Goal: Task Accomplishment & Management: Manage account settings

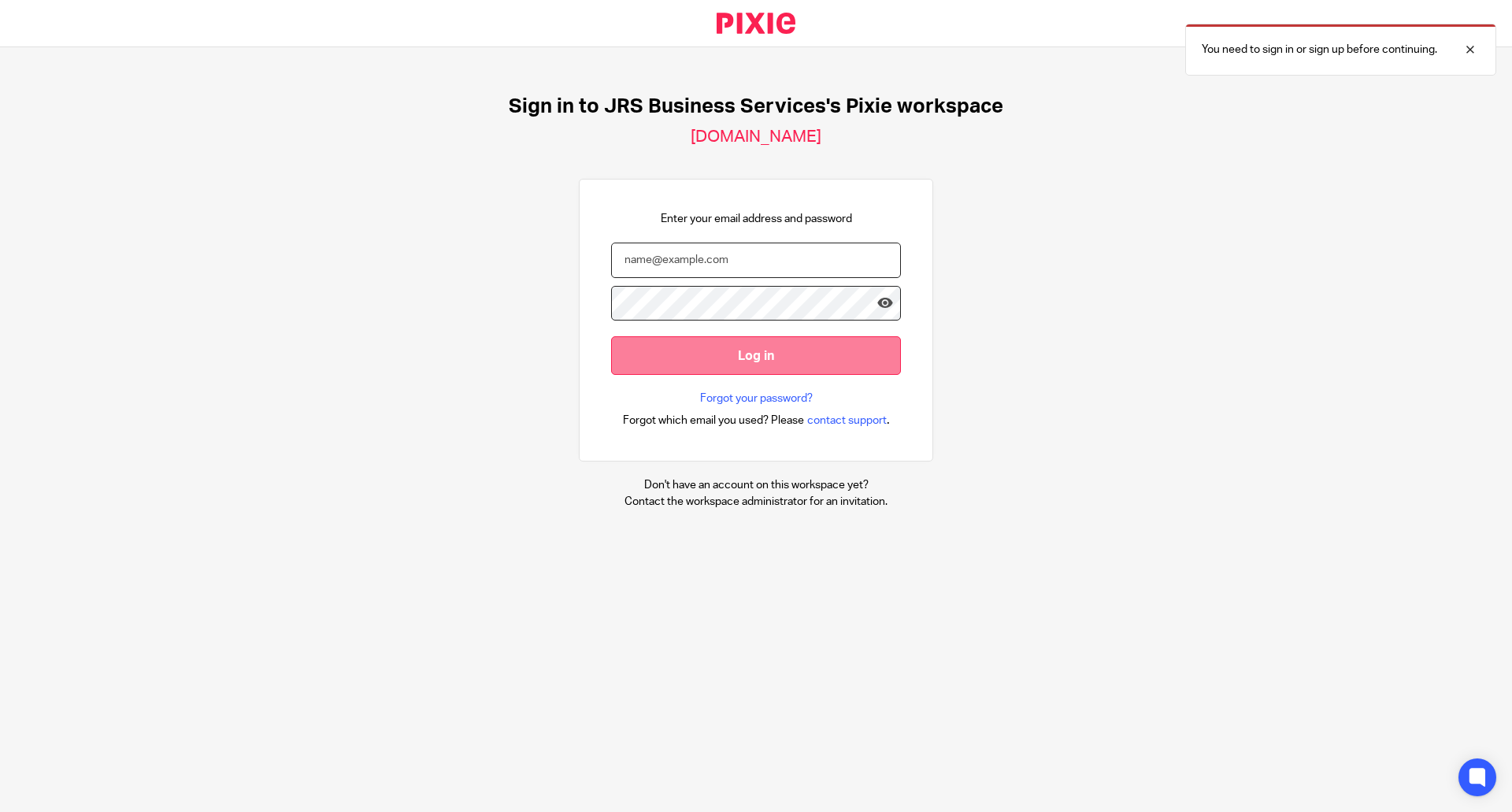
type input "zoe@jrsbusiness.services"
click at [797, 358] on input "Log in" at bounding box center [756, 355] width 290 height 38
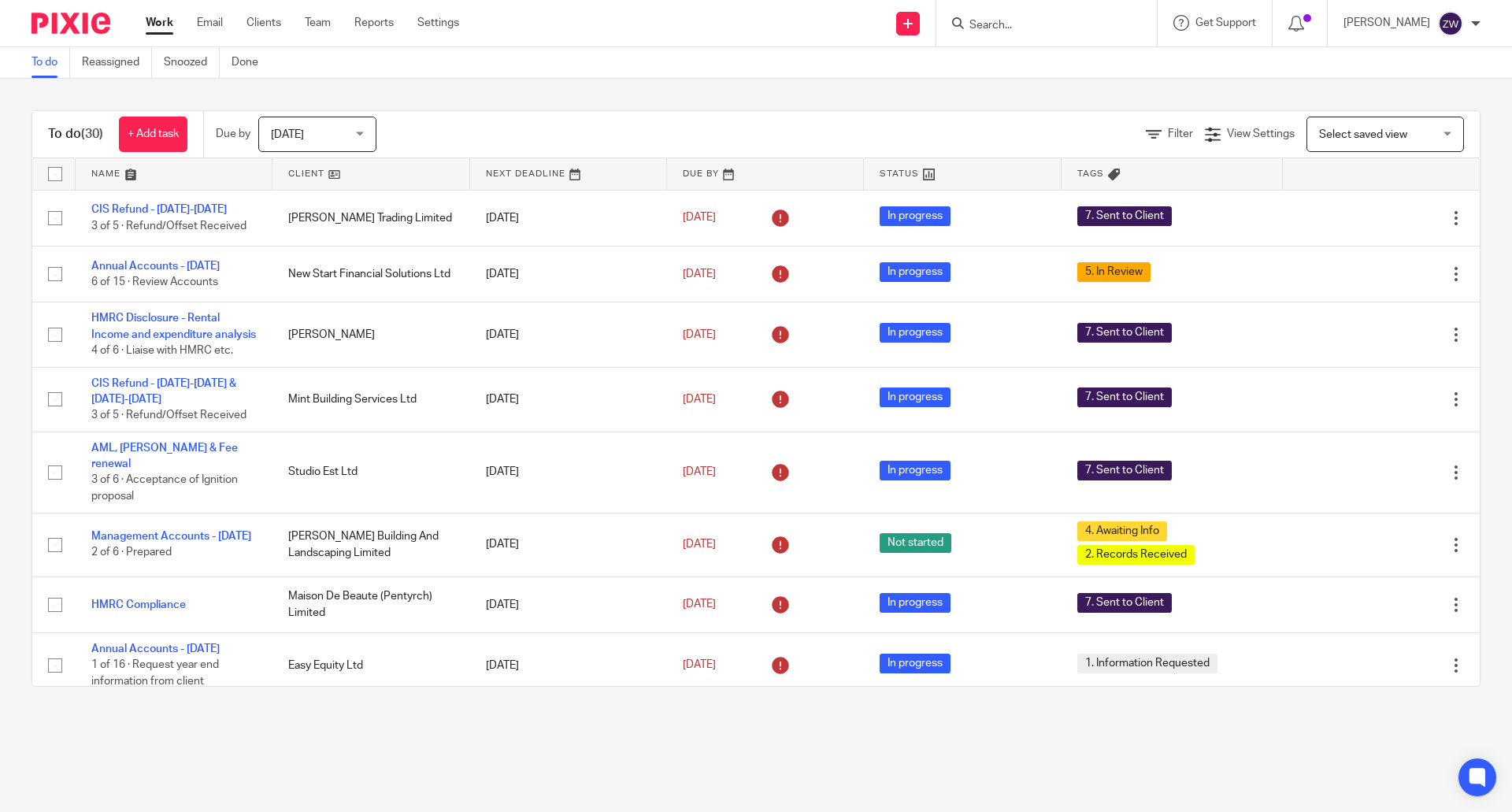
click at [344, 145] on span "[DATE]" at bounding box center [313, 134] width 84 height 33
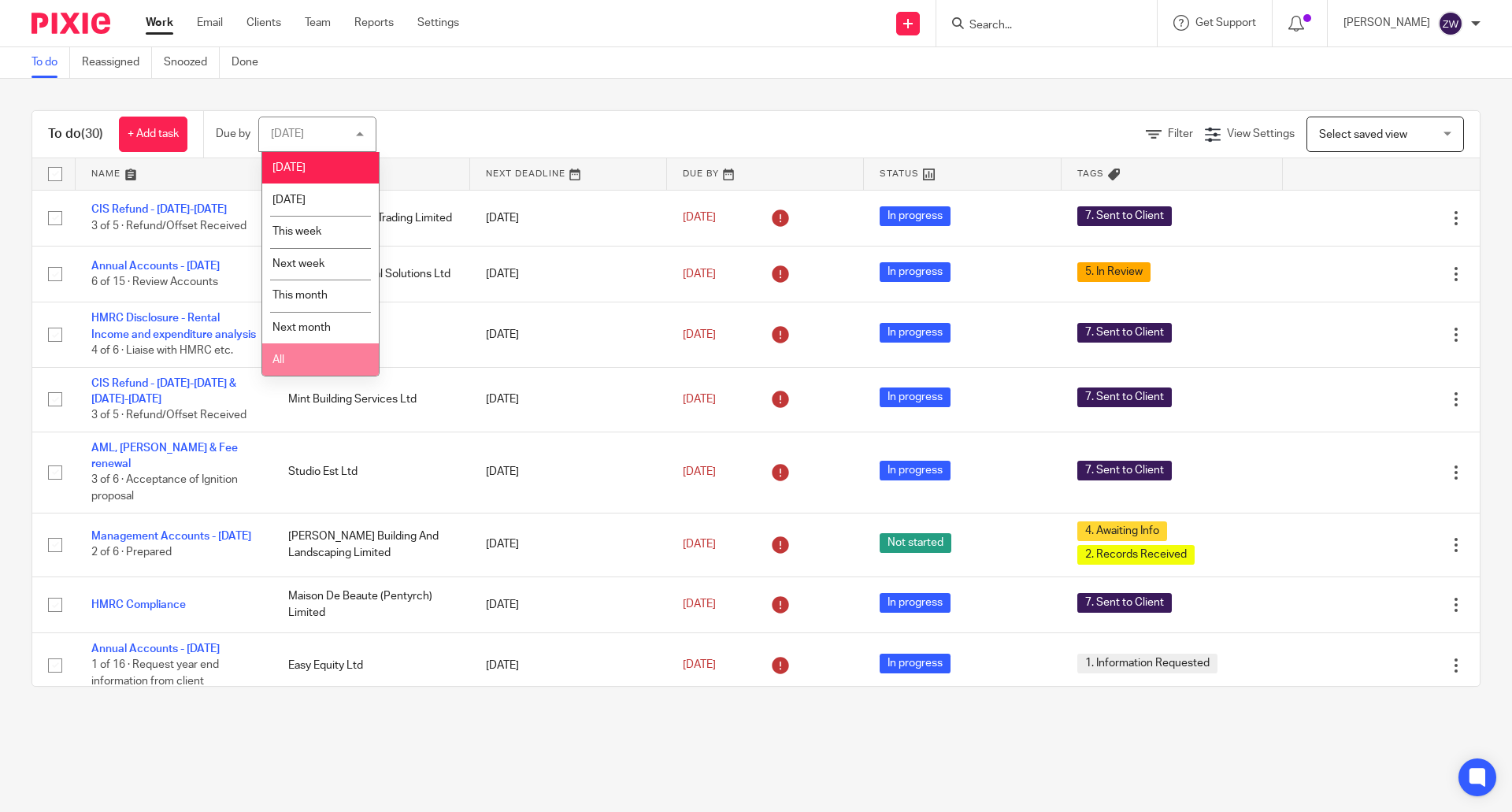
click at [332, 359] on li "All" at bounding box center [320, 359] width 117 height 32
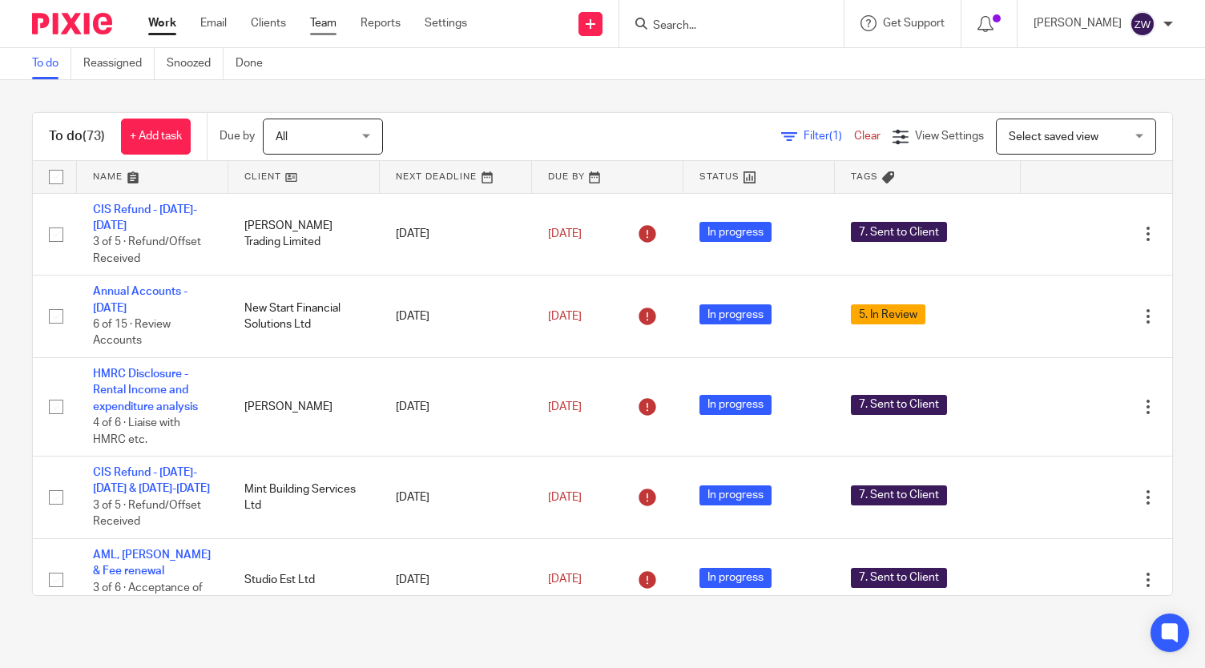
click at [325, 23] on link "Team" at bounding box center [323, 23] width 26 height 16
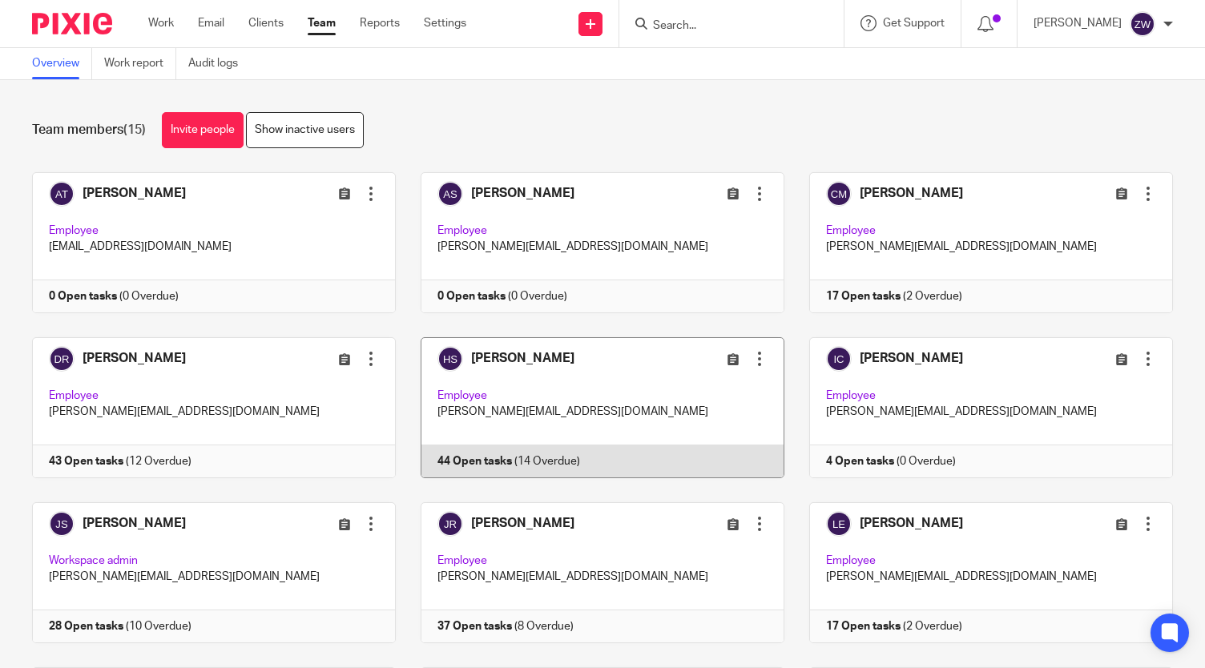
click at [658, 363] on div "Edit user Transfer Deactivate user" at bounding box center [713, 358] width 110 height 18
click at [505, 357] on link at bounding box center [590, 407] width 389 height 141
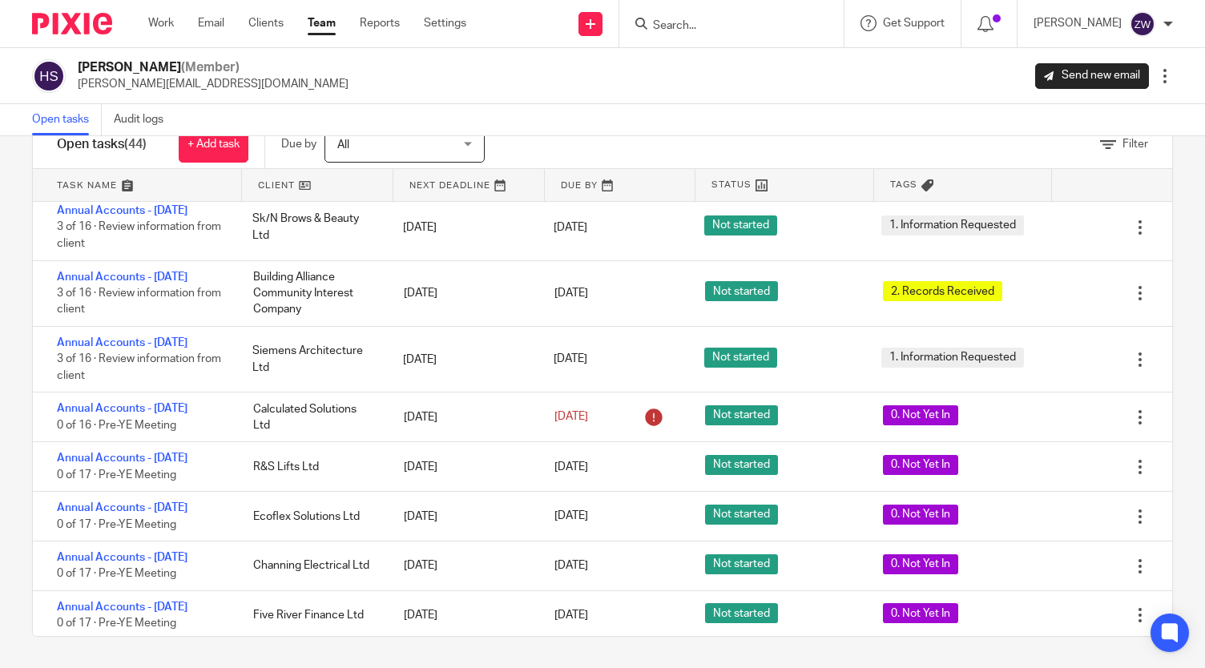
scroll to position [1787, 0]
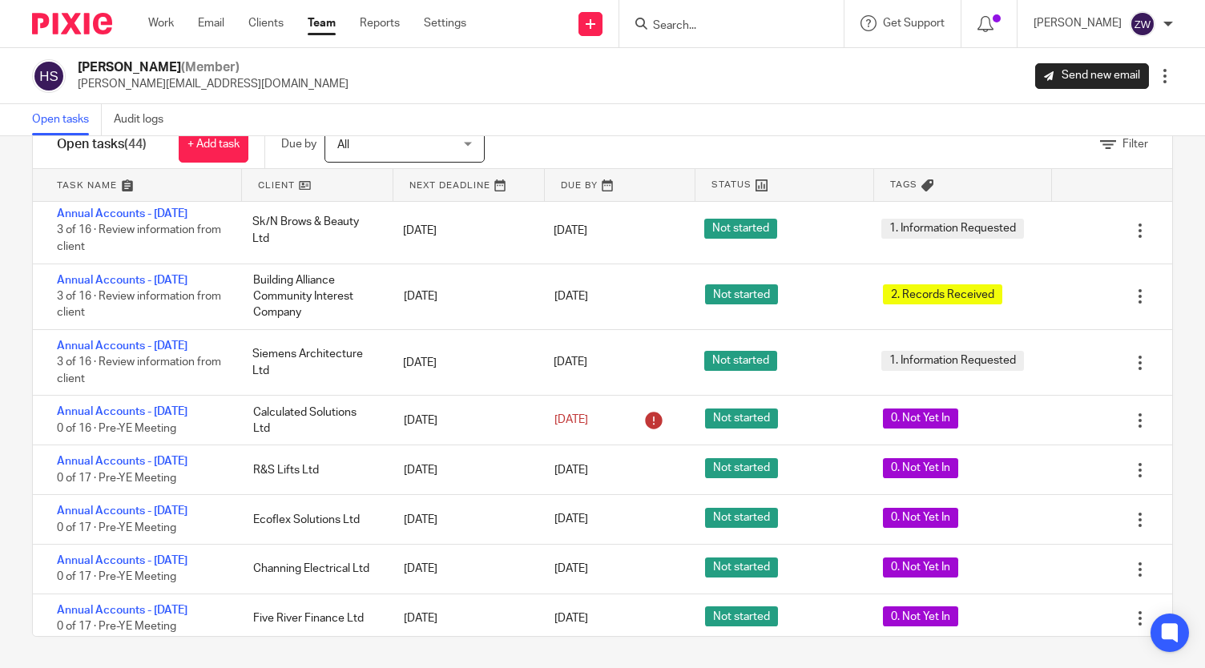
click at [288, 329] on div "Building Alliance Community Interest Company" at bounding box center [312, 296] width 151 height 65
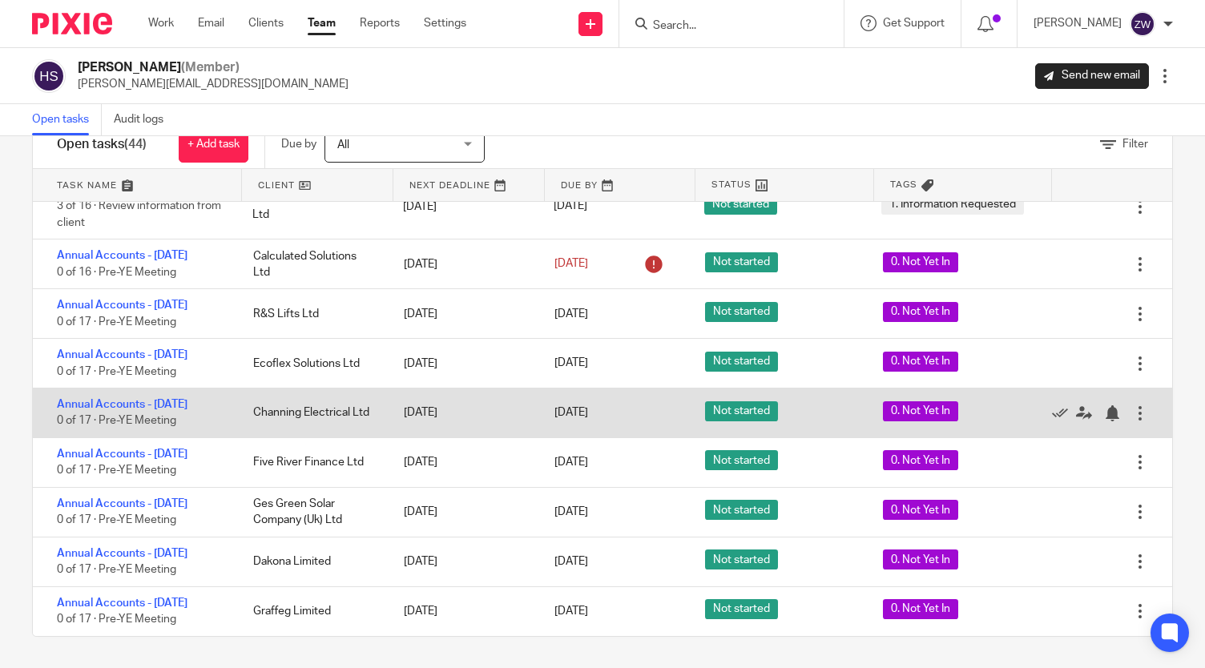
scroll to position [1947, 0]
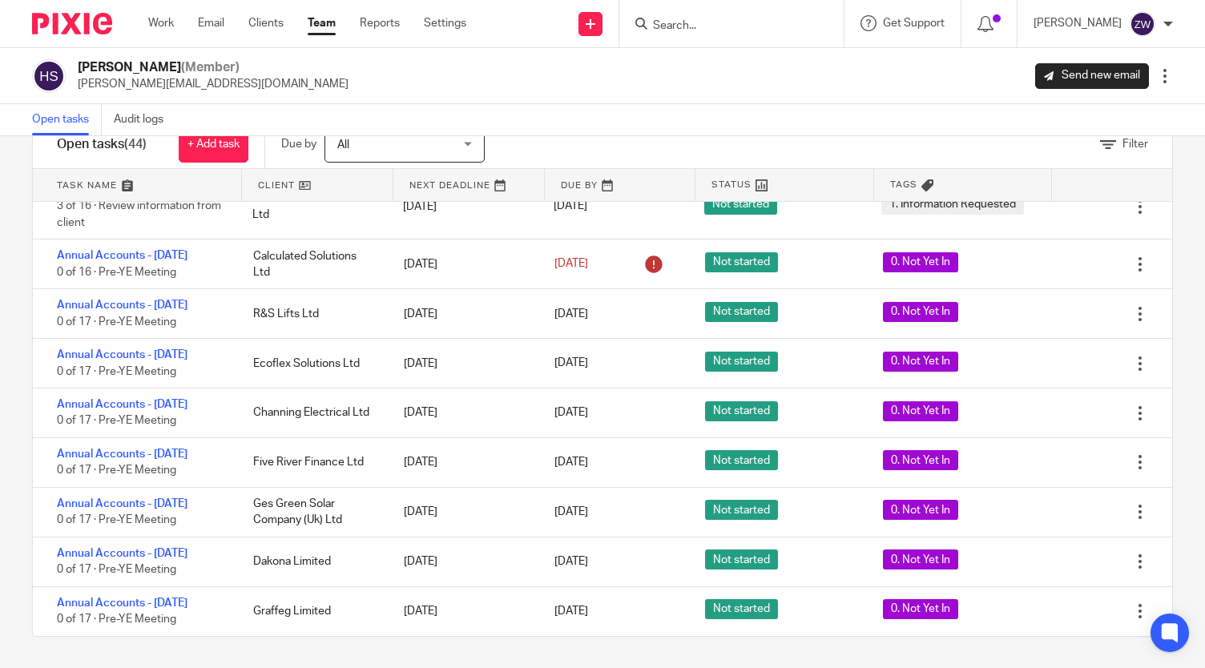
click at [319, 25] on link "Team" at bounding box center [322, 23] width 28 height 16
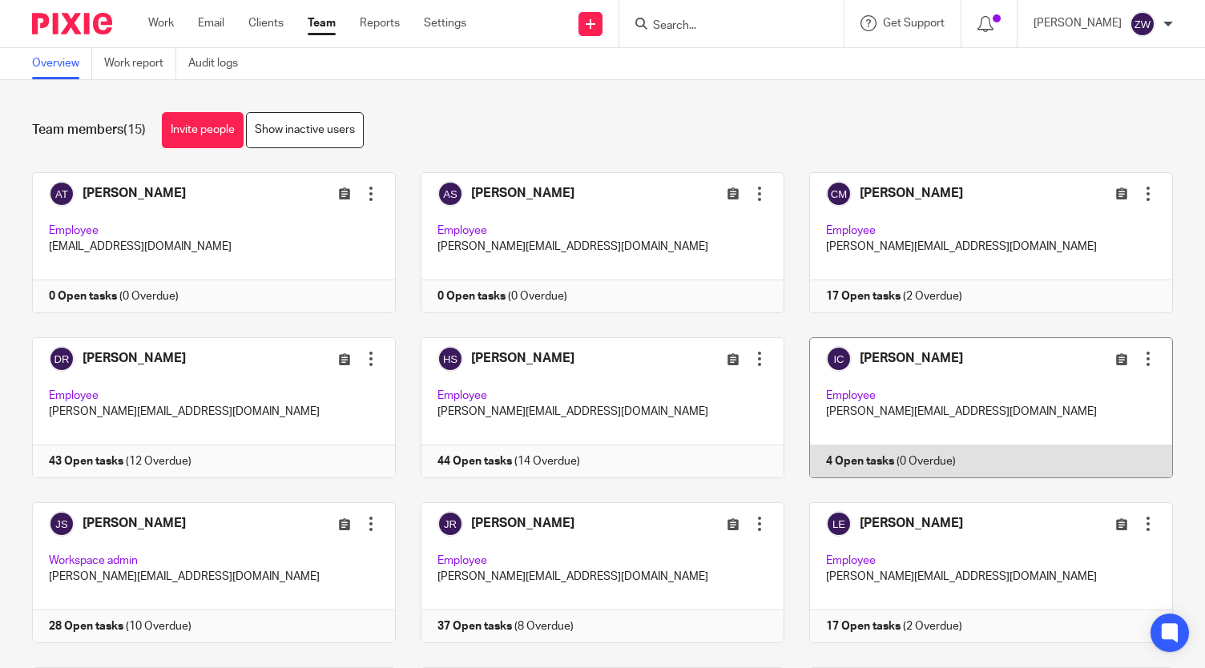
click at [866, 354] on link at bounding box center [978, 407] width 389 height 141
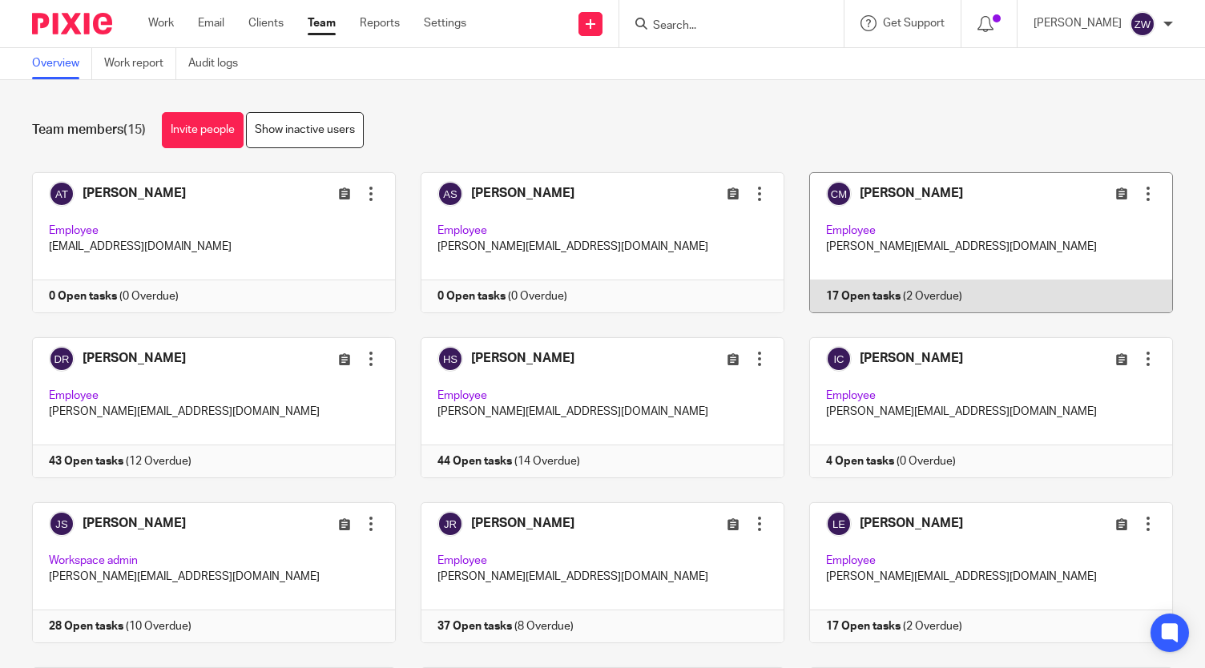
click at [888, 192] on link at bounding box center [978, 242] width 389 height 141
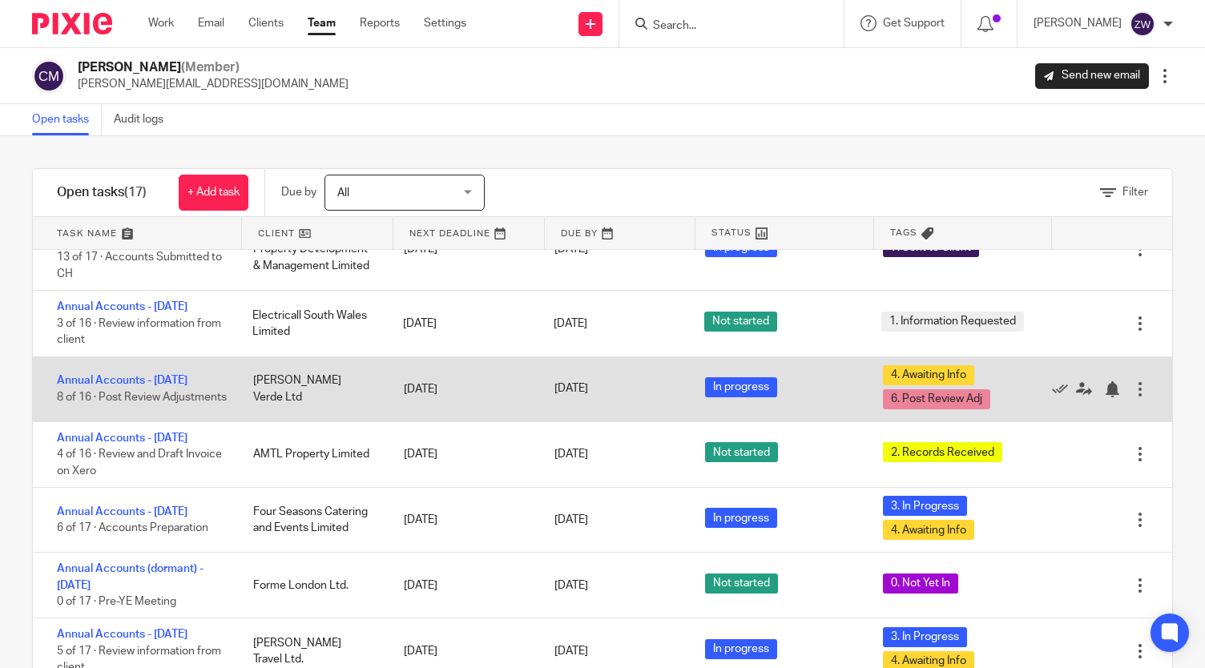
scroll to position [48, 0]
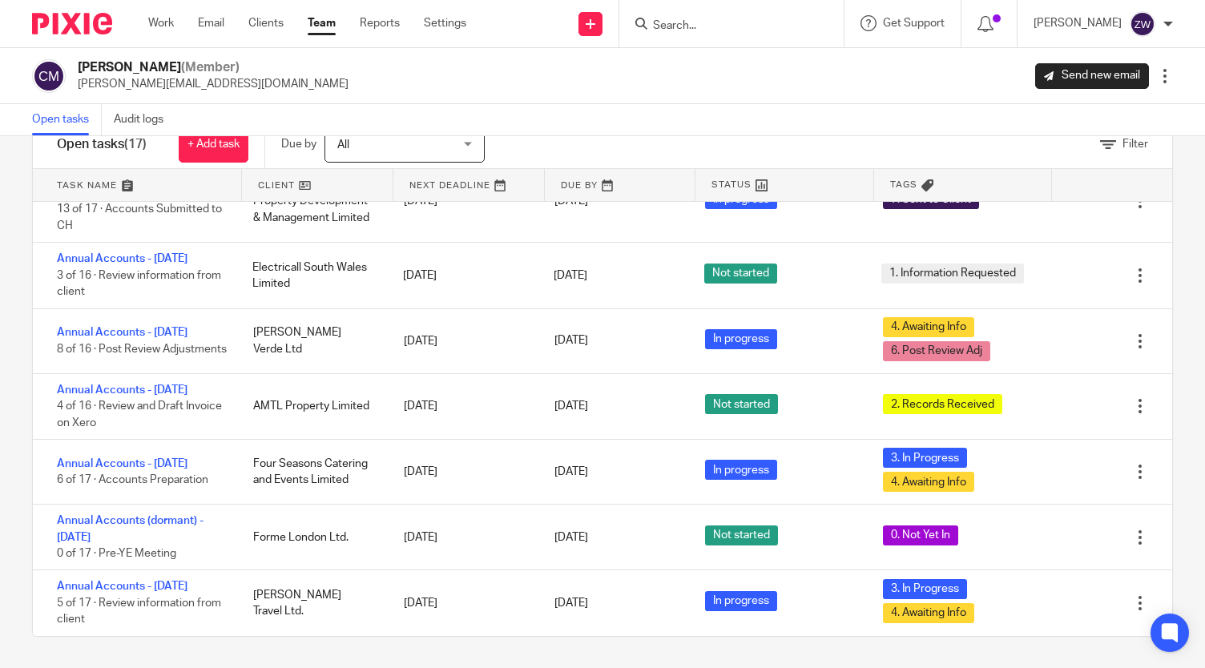
click at [327, 22] on link "Team" at bounding box center [322, 23] width 28 height 16
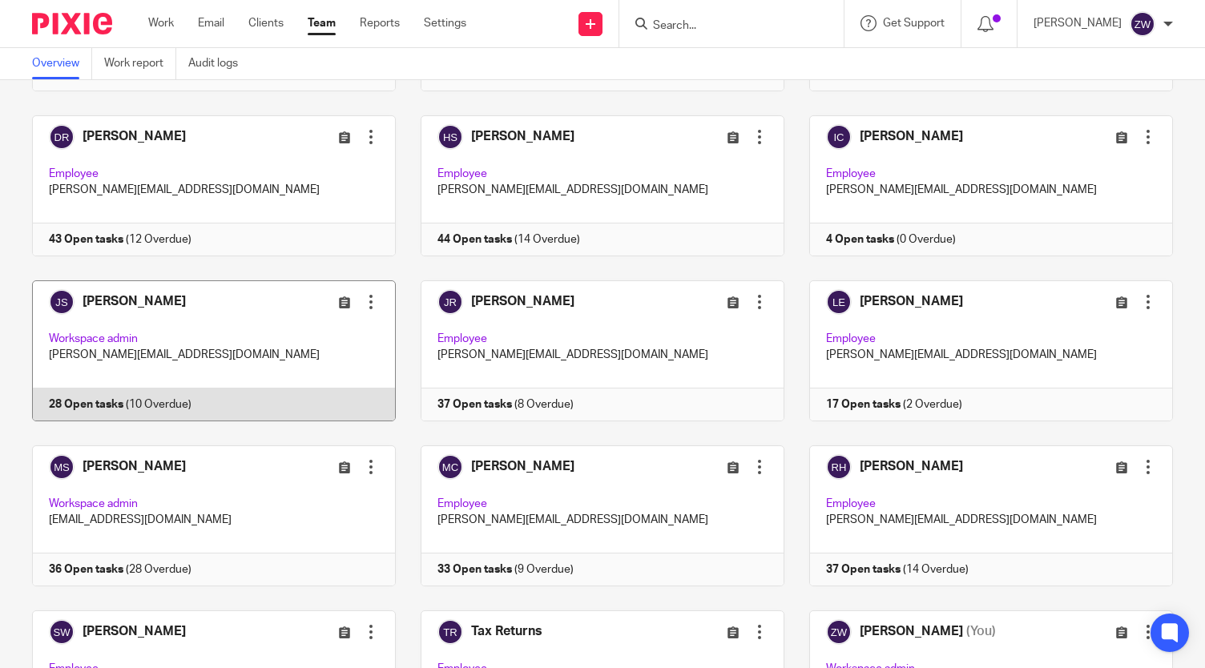
scroll to position [223, 0]
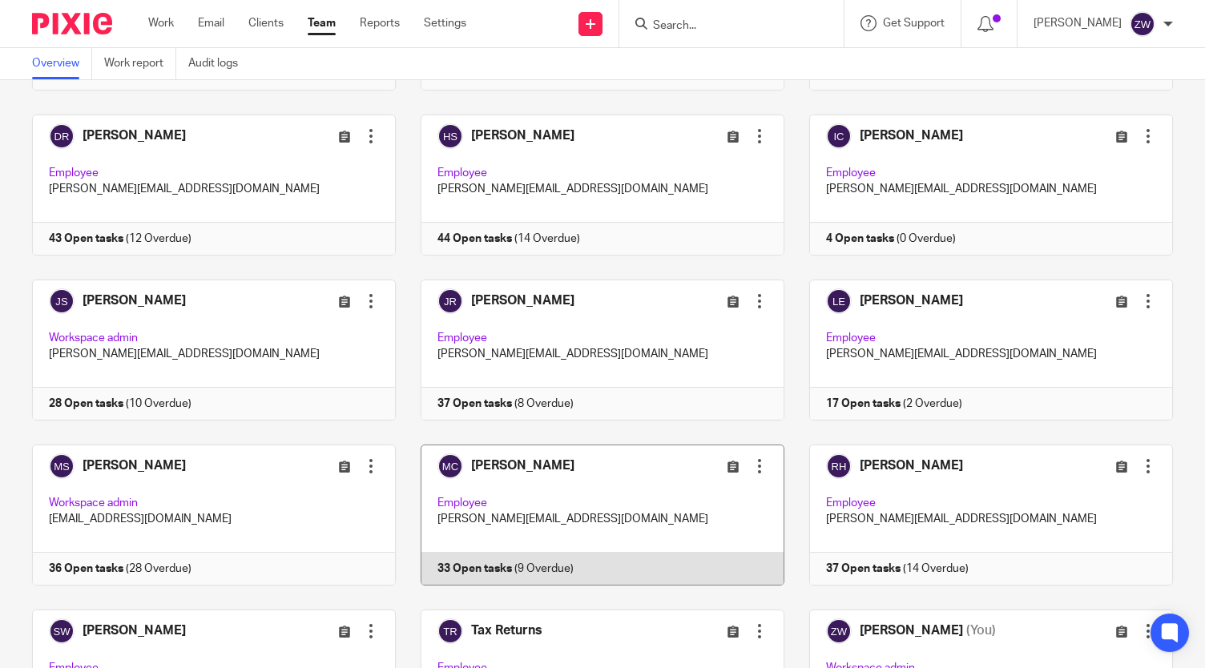
click at [512, 458] on link at bounding box center [590, 515] width 389 height 141
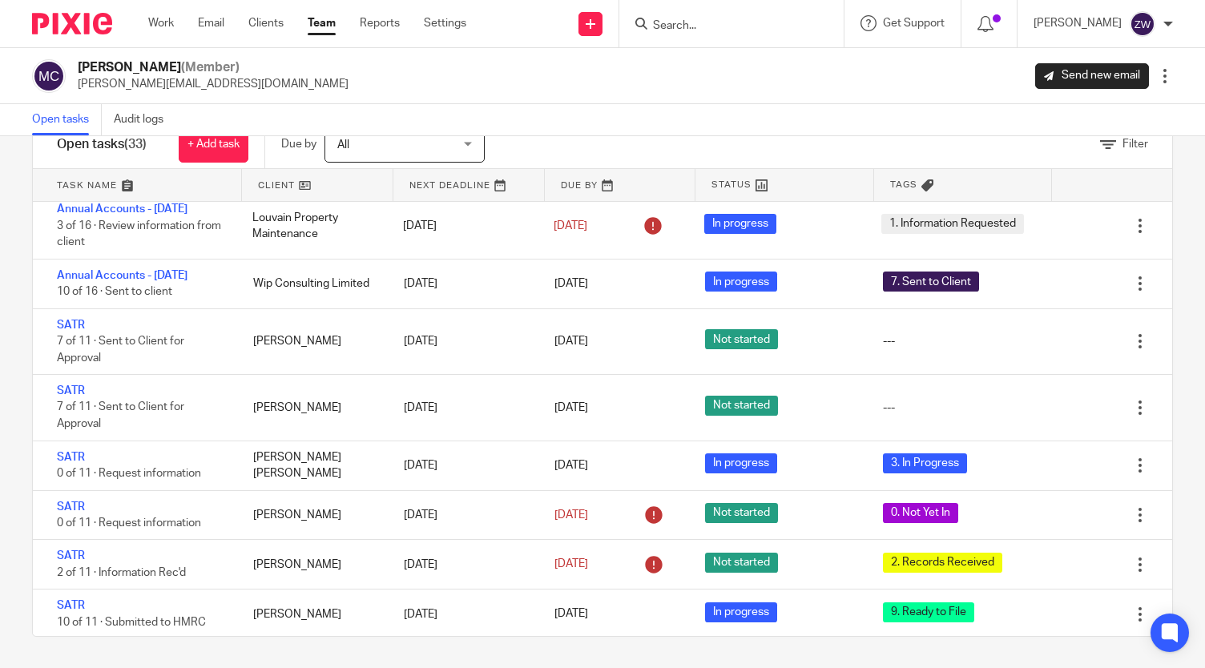
scroll to position [601, 0]
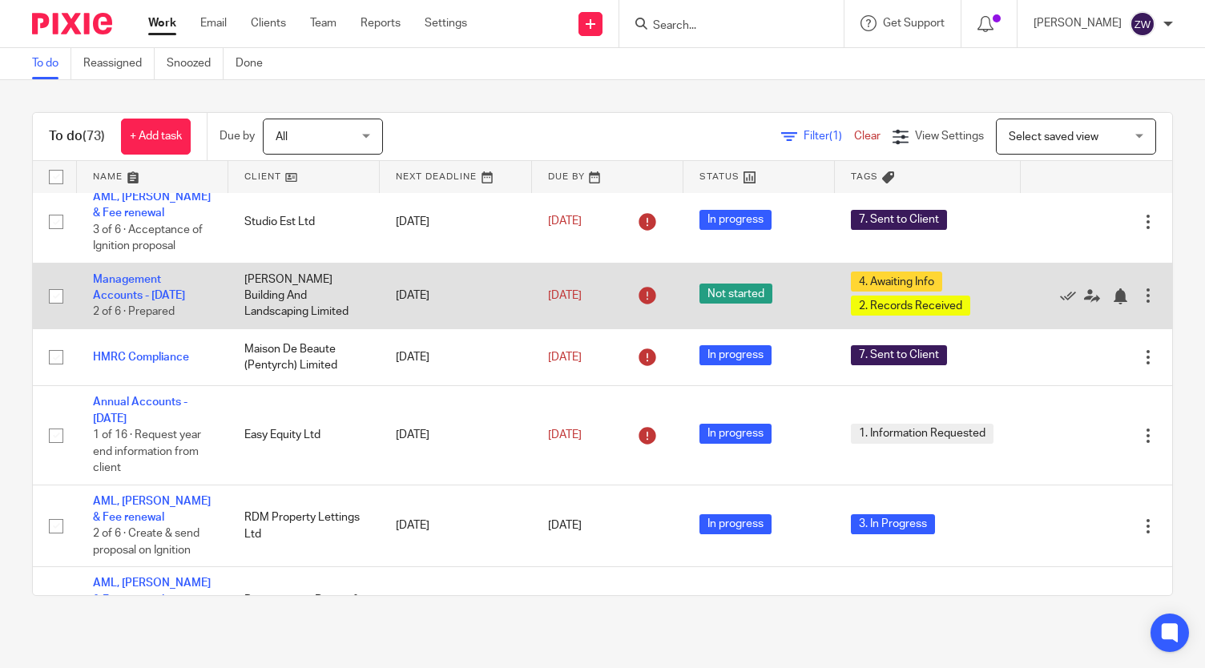
scroll to position [359, 0]
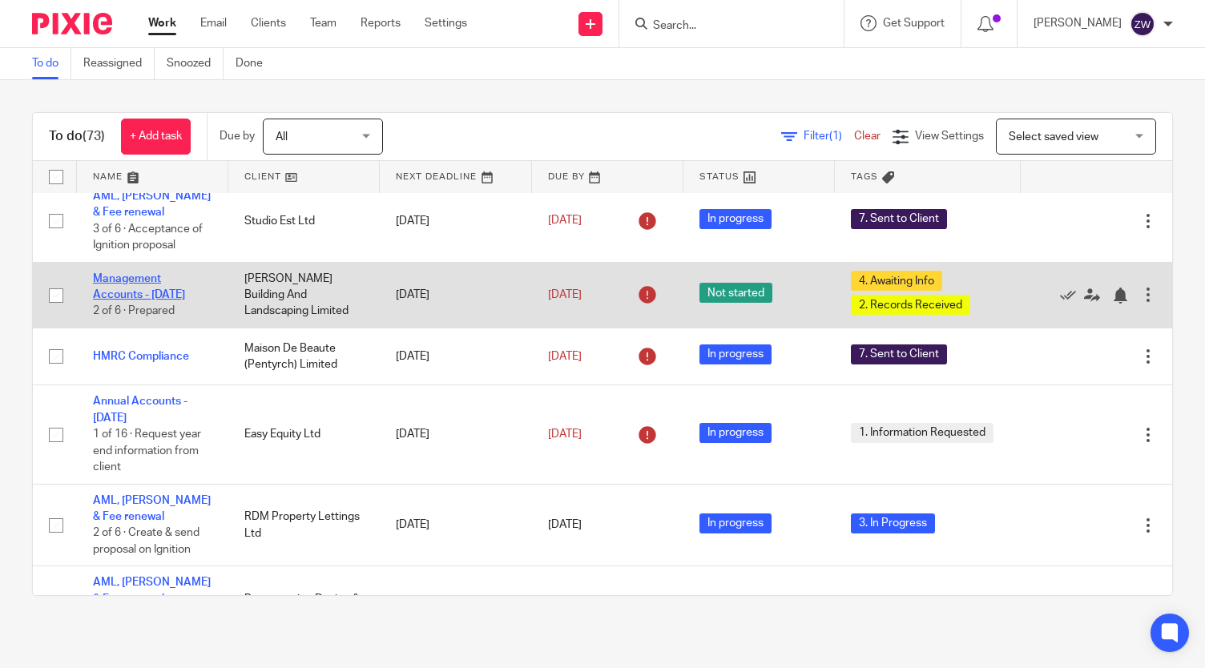
click at [112, 276] on link "Management Accounts - [DATE]" at bounding box center [139, 286] width 92 height 27
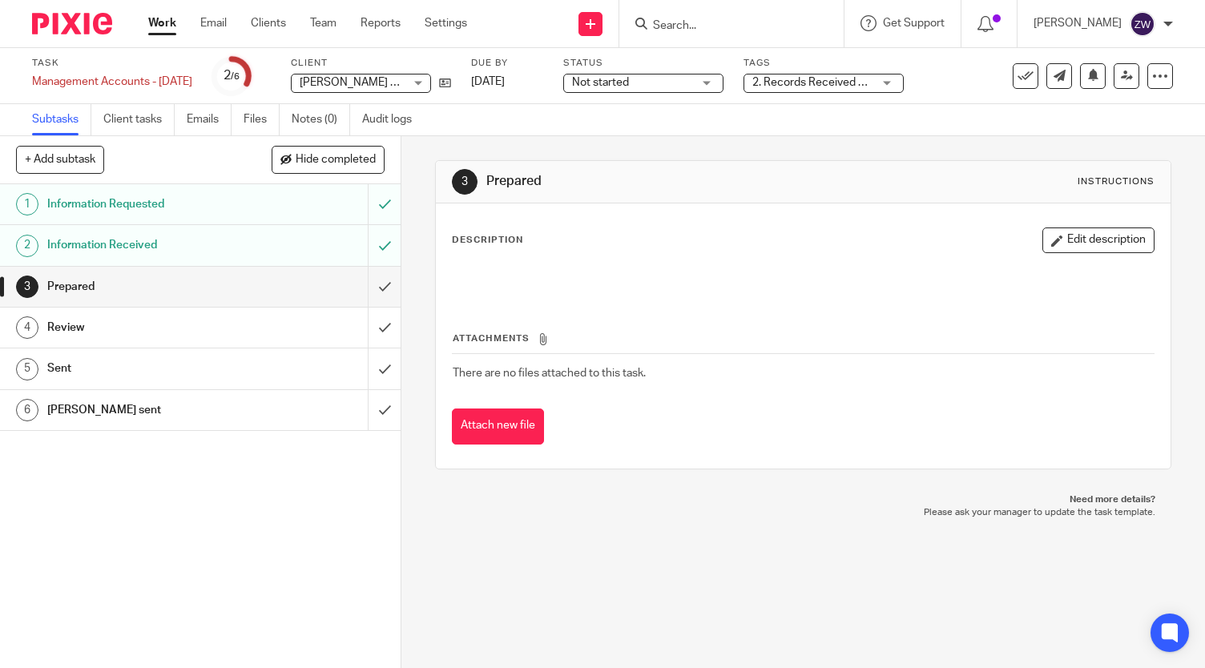
click at [887, 91] on div "2. Records Received + 1" at bounding box center [824, 83] width 160 height 19
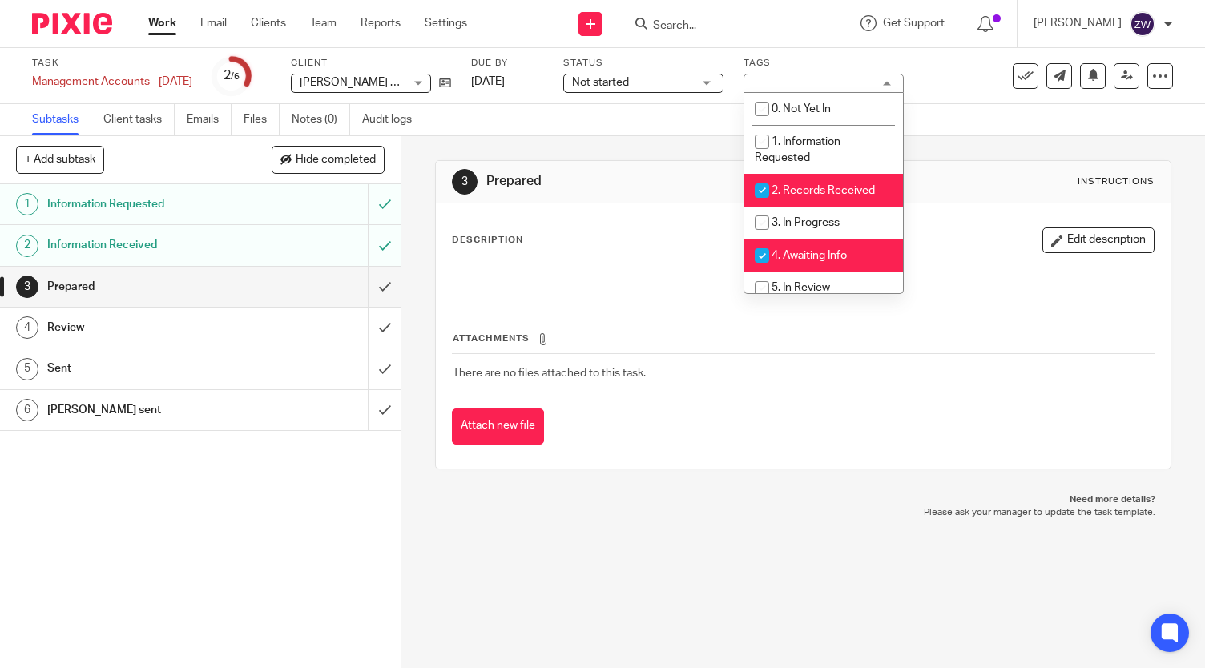
click at [810, 251] on span "4. Awaiting Info" at bounding box center [809, 255] width 75 height 11
checkbox input "false"
click at [83, 28] on img at bounding box center [72, 24] width 80 height 22
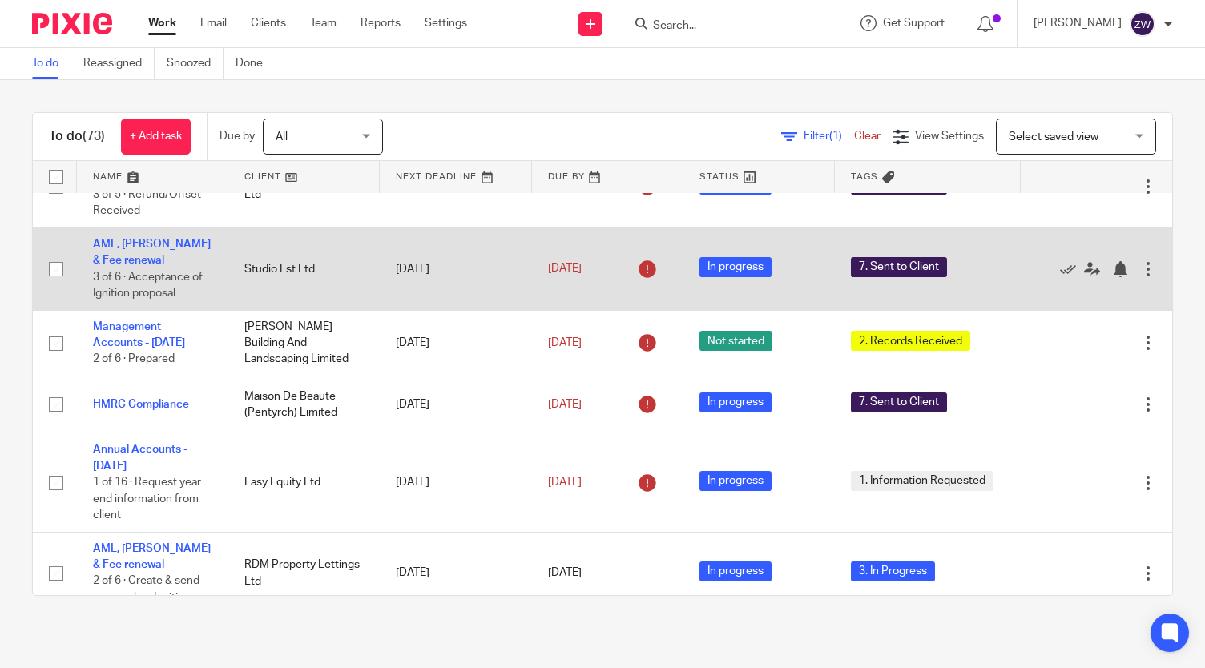
scroll to position [316, 0]
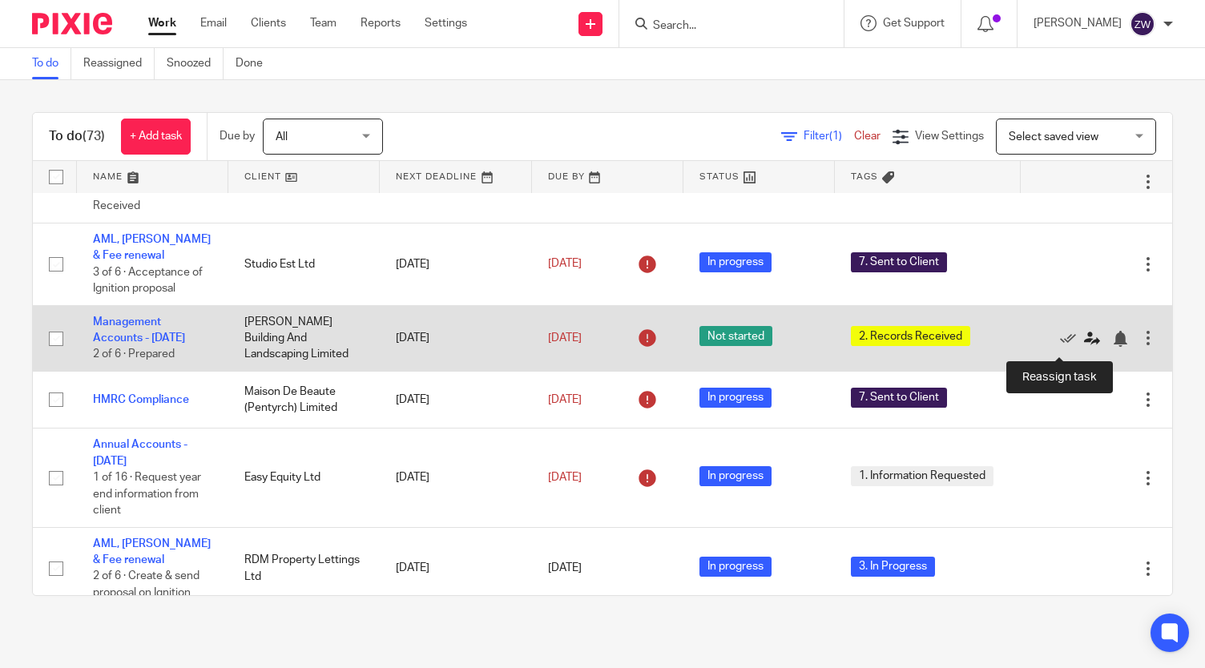
click at [1084, 347] on icon at bounding box center [1092, 339] width 16 height 16
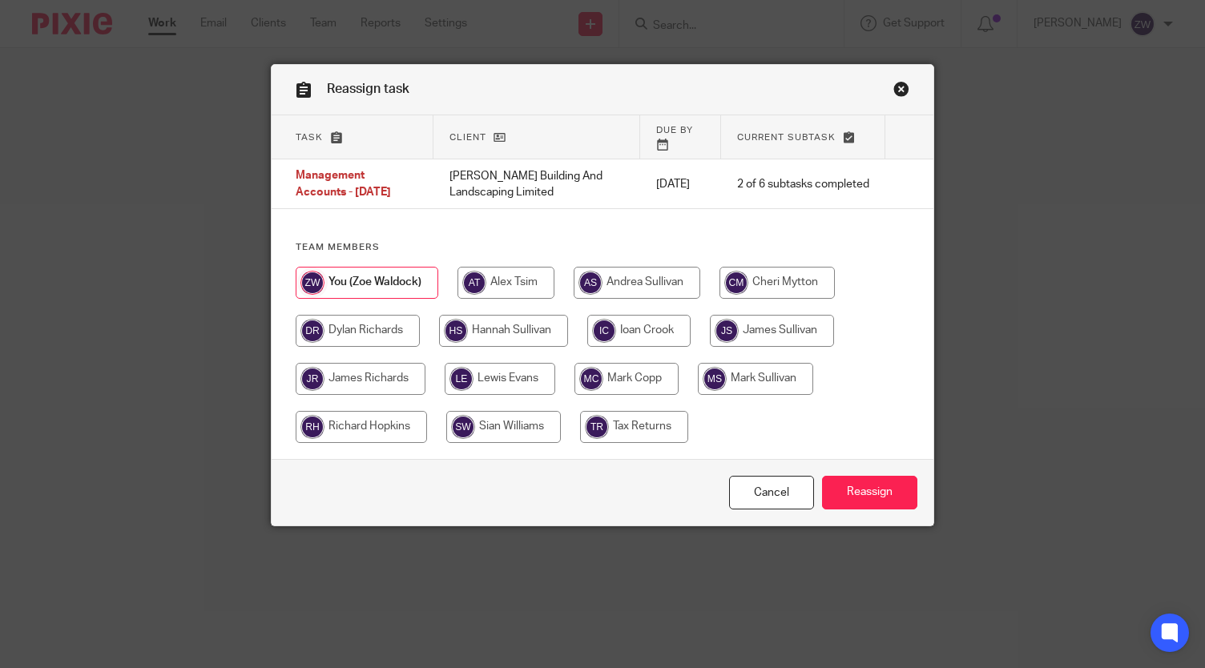
click at [644, 317] on input "radio" at bounding box center [638, 331] width 103 height 32
radio input "true"
click at [849, 477] on input "Reassign" at bounding box center [869, 493] width 95 height 34
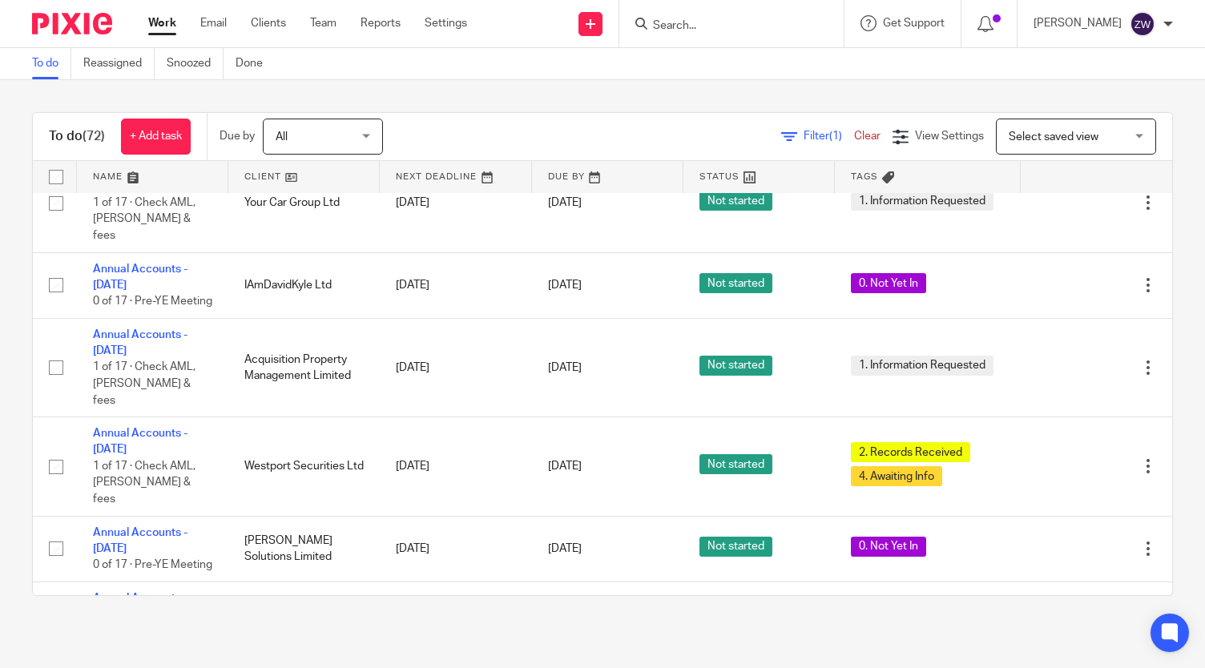
scroll to position [4551, 0]
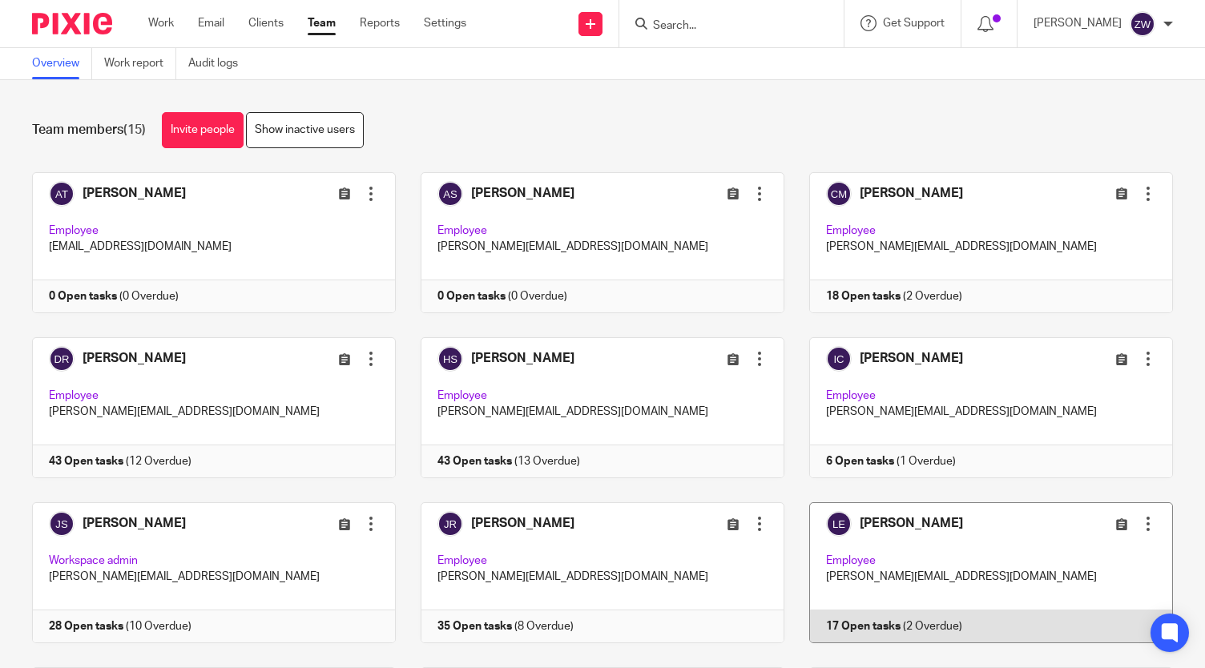
click at [883, 518] on link at bounding box center [978, 572] width 389 height 141
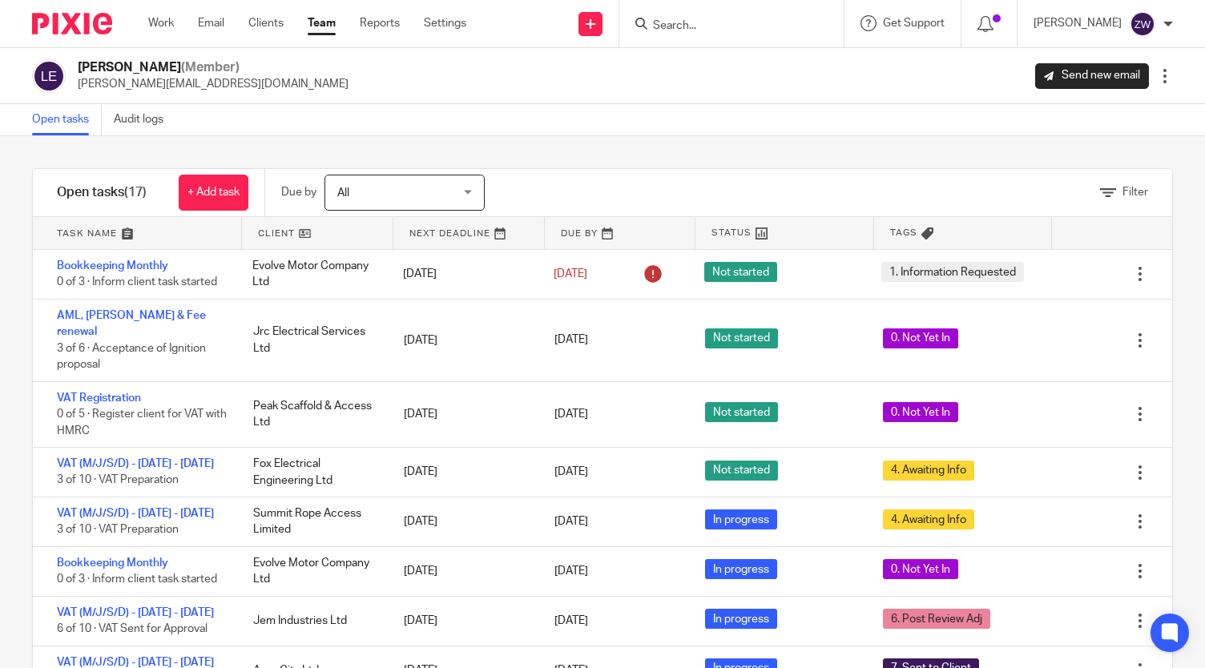
scroll to position [48, 0]
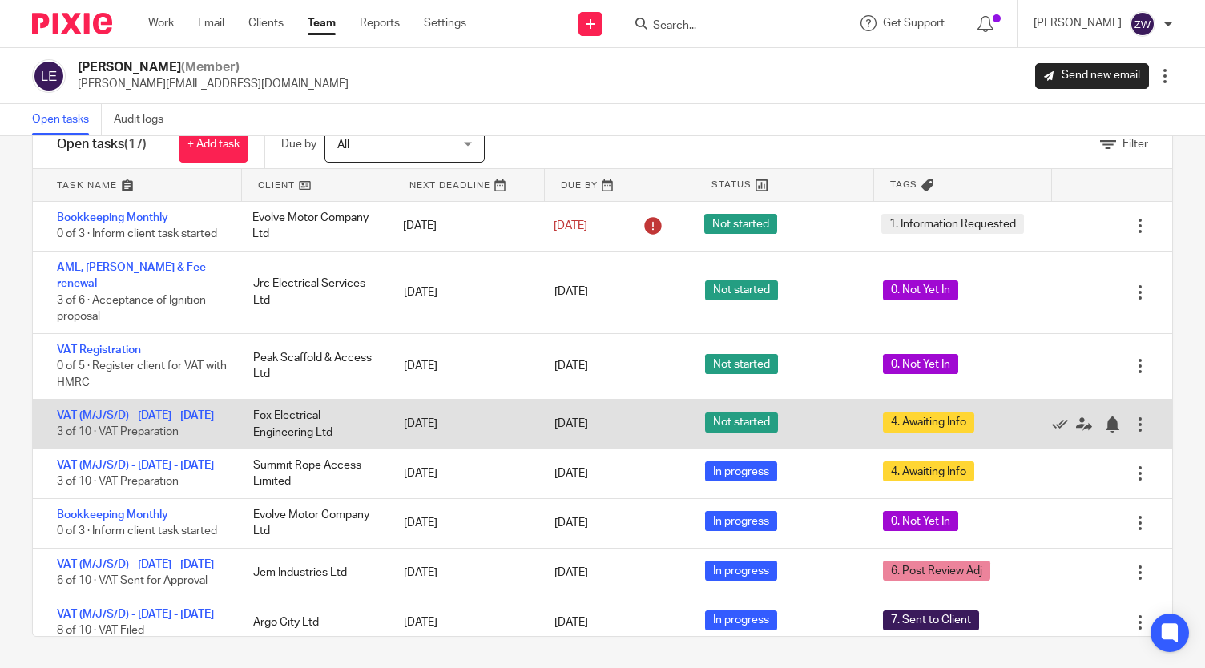
click at [436, 411] on div "21 Oct 2025" at bounding box center [463, 424] width 151 height 32
click at [436, 411] on div "[DATE]" at bounding box center [463, 424] width 151 height 32
click at [436, 411] on div "21 Oct 2025" at bounding box center [463, 424] width 151 height 32
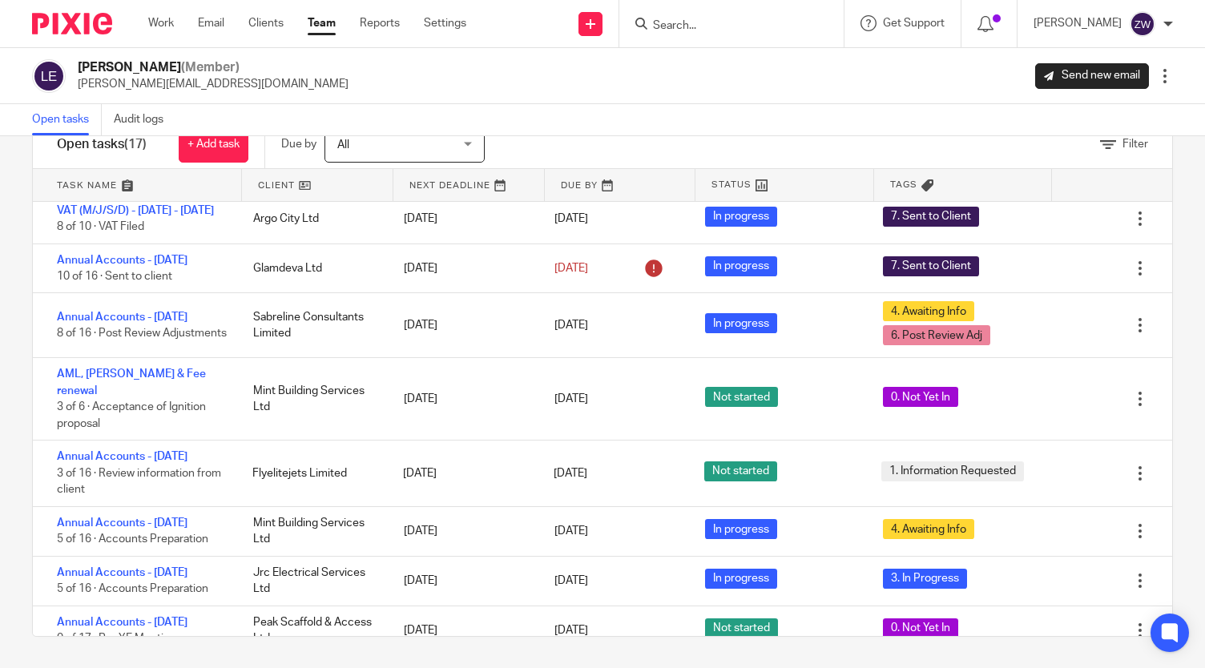
scroll to position [407, 0]
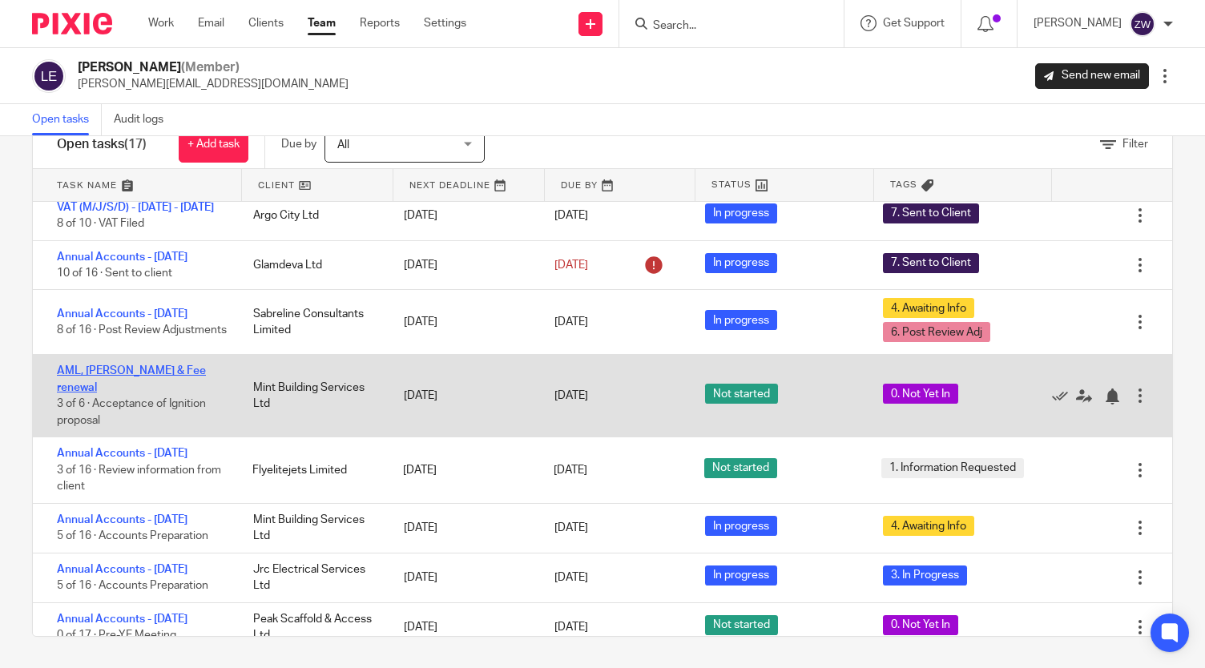
click at [159, 393] on link "AML, LoE & Fee renewal" at bounding box center [131, 378] width 149 height 27
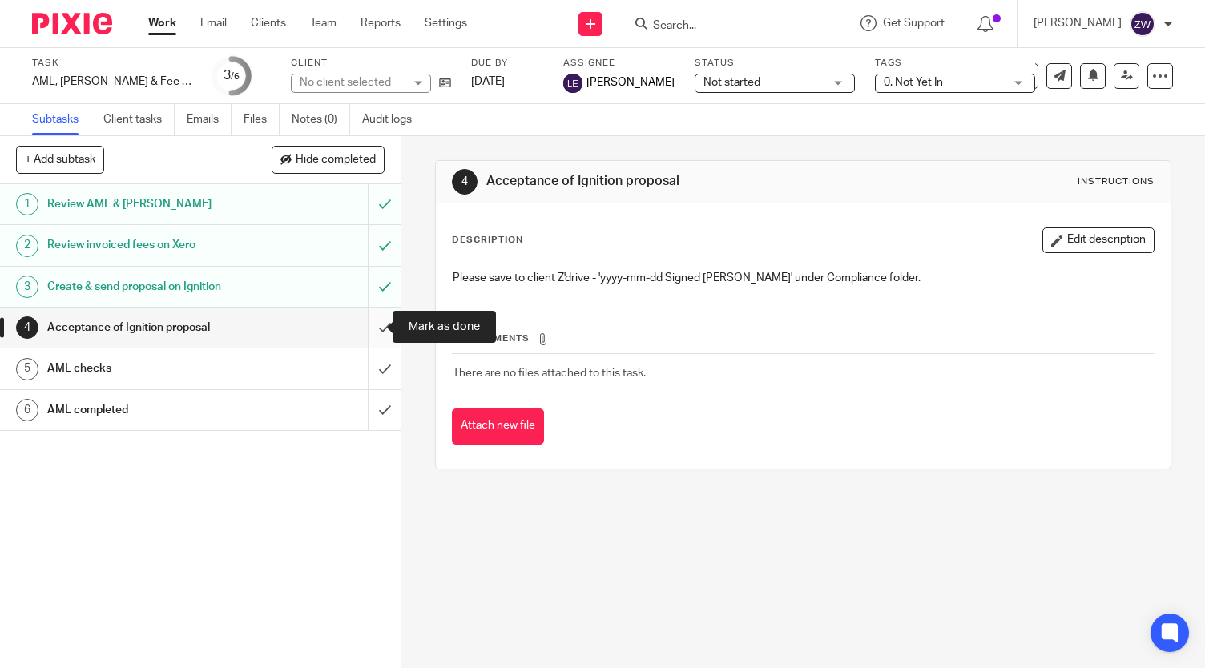
click at [370, 324] on input "submit" at bounding box center [200, 328] width 401 height 40
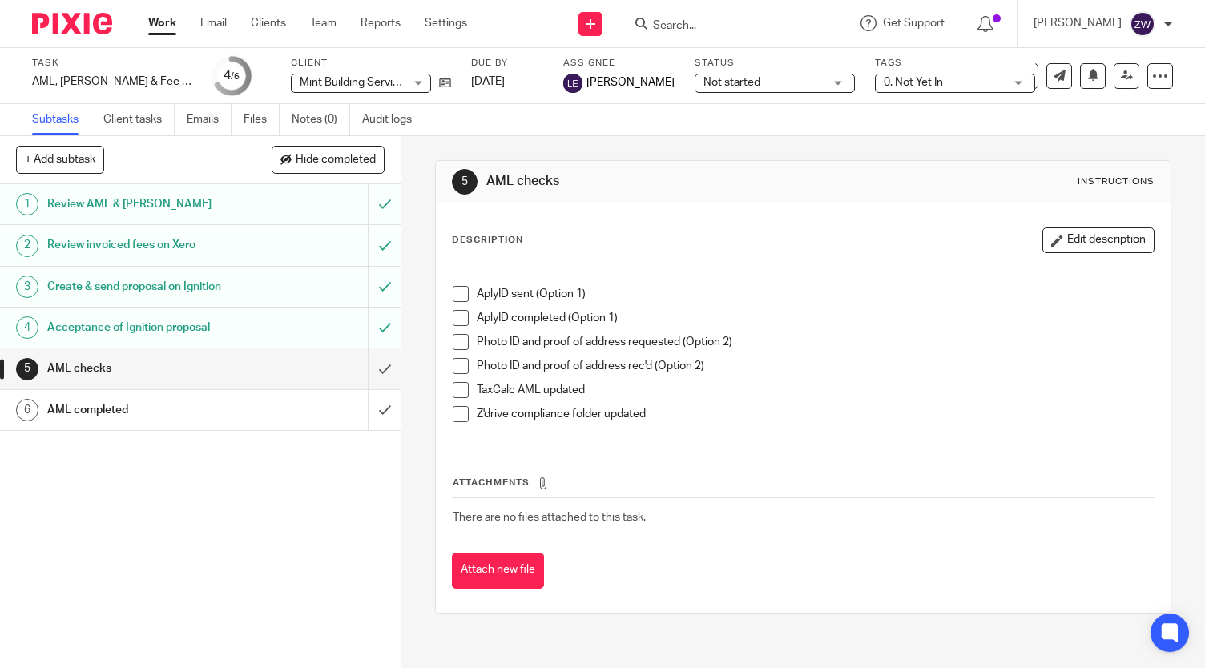
click at [884, 79] on span "0. Not Yet In" at bounding box center [913, 82] width 59 height 11
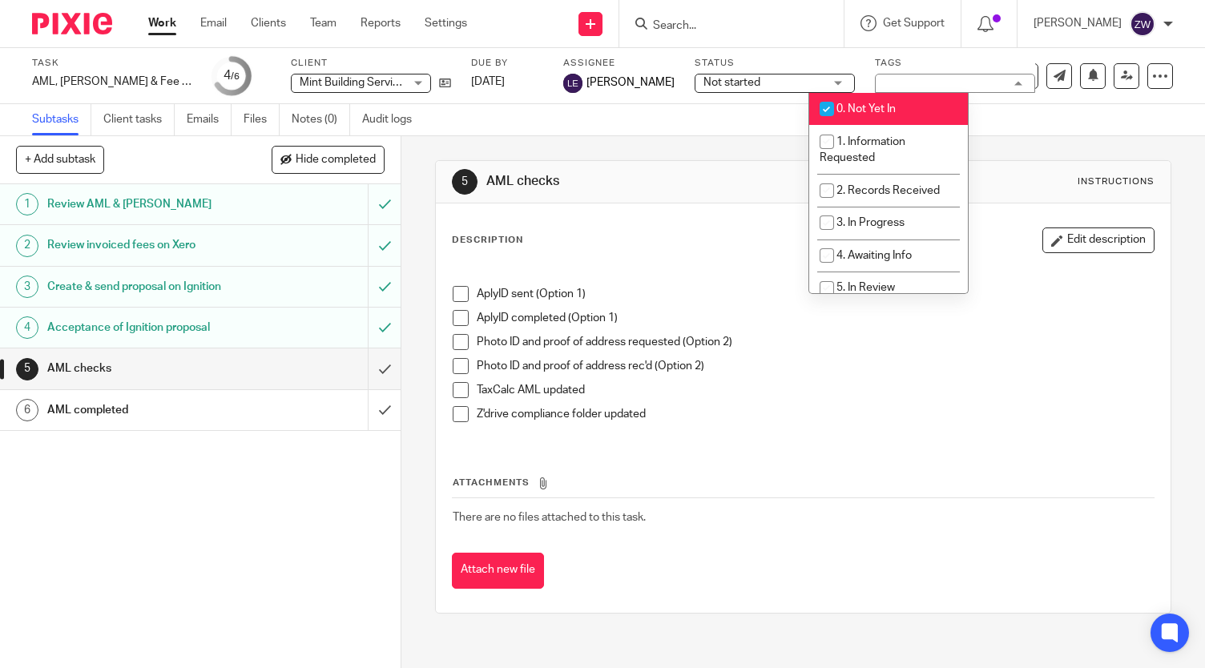
click at [857, 111] on span "0. Not Yet In" at bounding box center [866, 108] width 59 height 11
checkbox input "false"
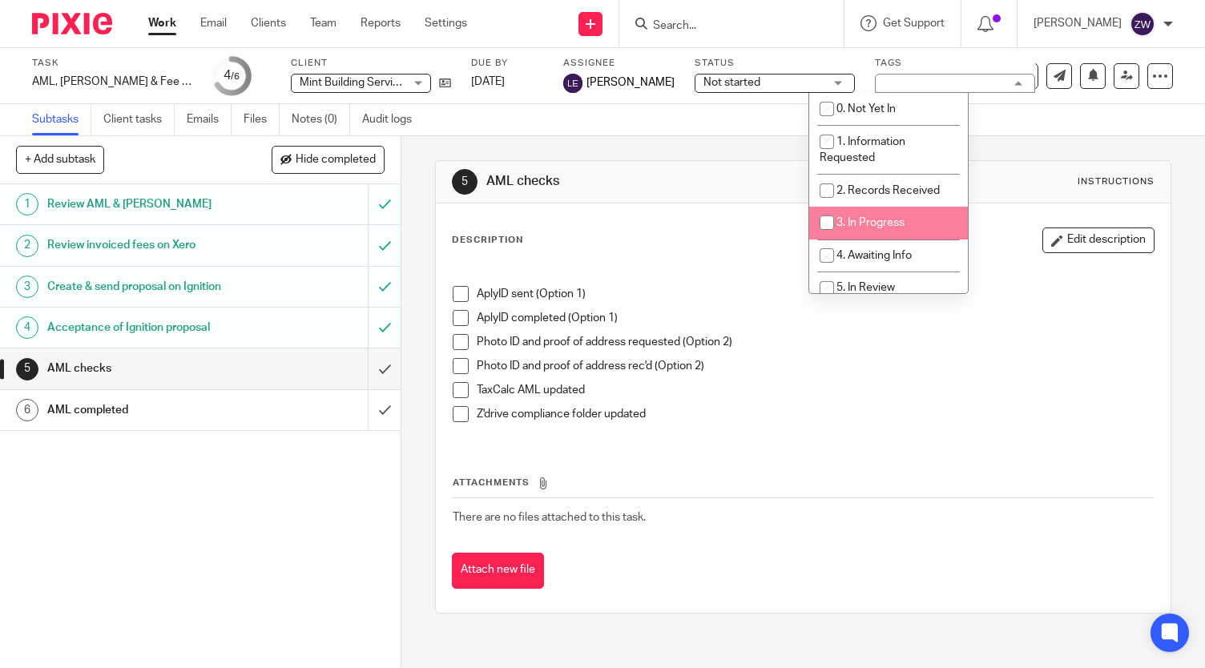
click at [846, 230] on li "3. In Progress" at bounding box center [888, 223] width 159 height 33
checkbox input "true"
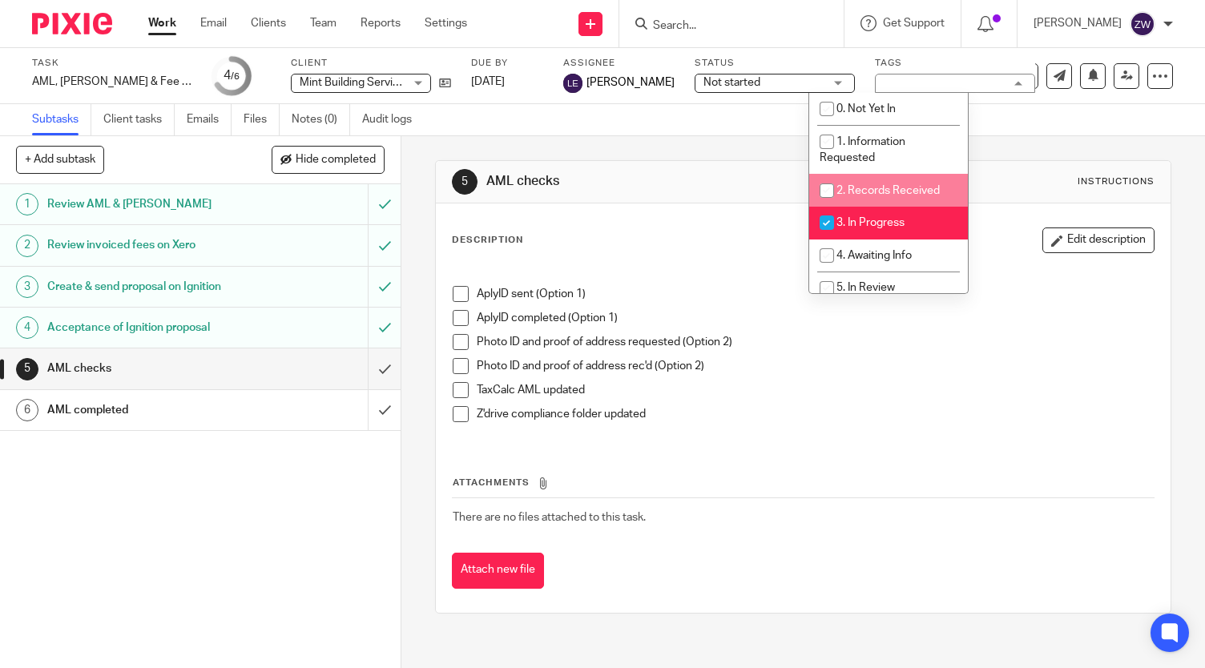
click at [753, 87] on span "Not started" at bounding box center [764, 83] width 120 height 17
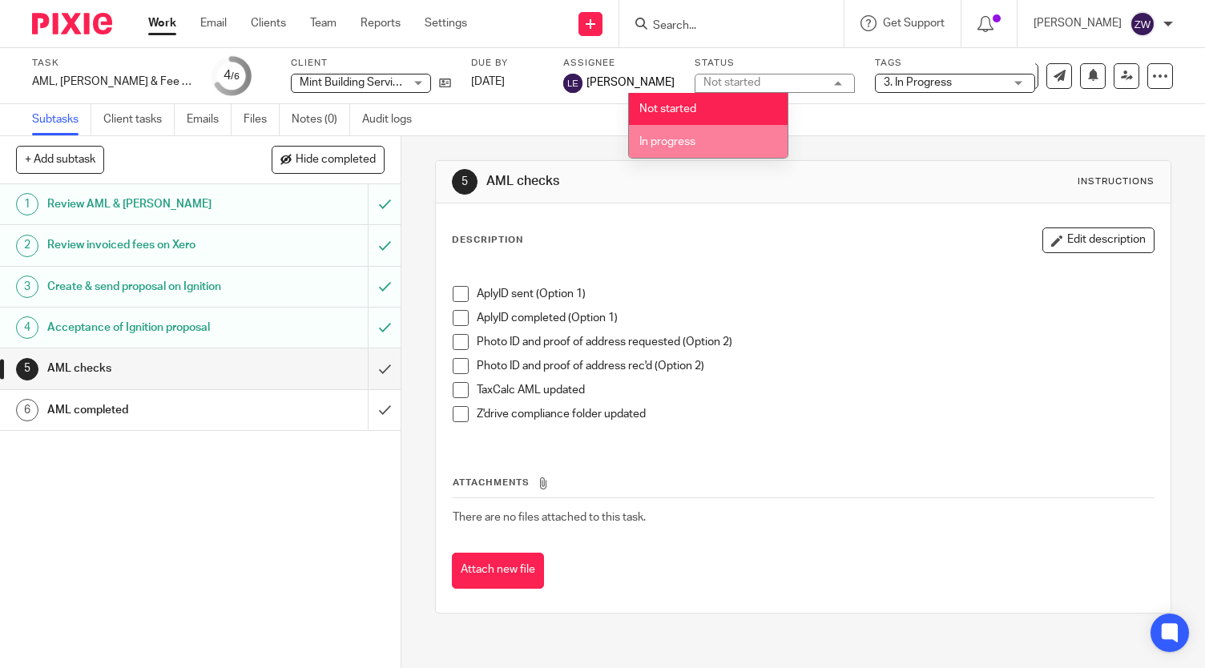
click at [737, 141] on li "In progress" at bounding box center [708, 141] width 159 height 33
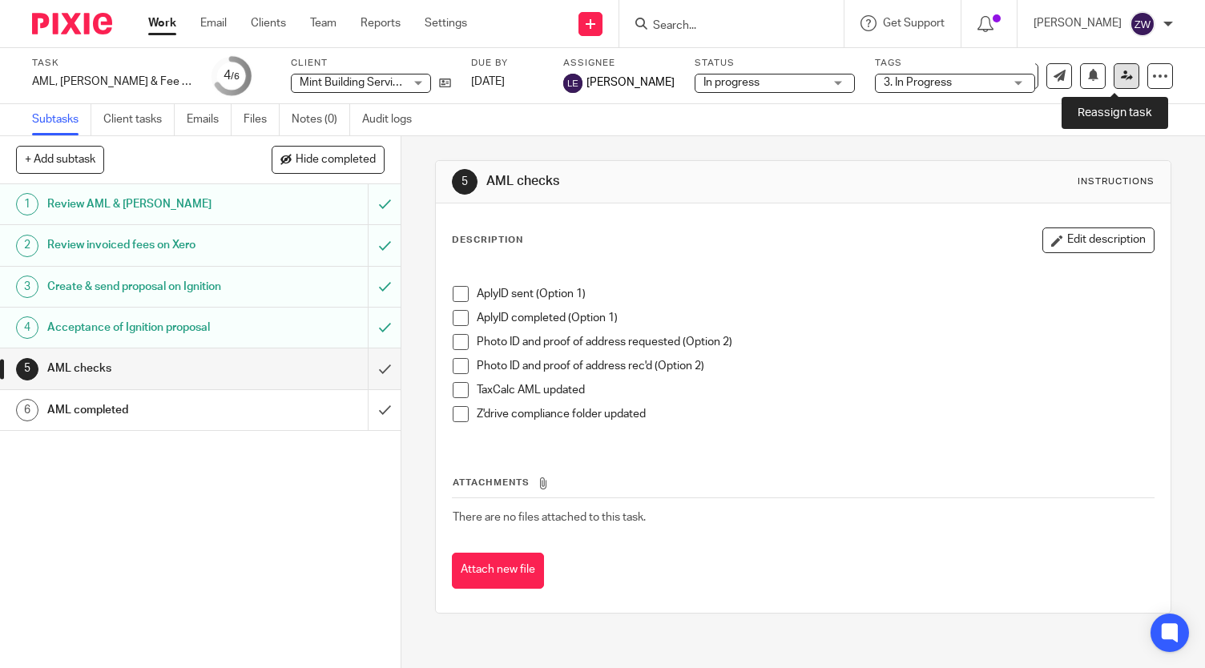
click at [1114, 84] on link at bounding box center [1127, 76] width 26 height 26
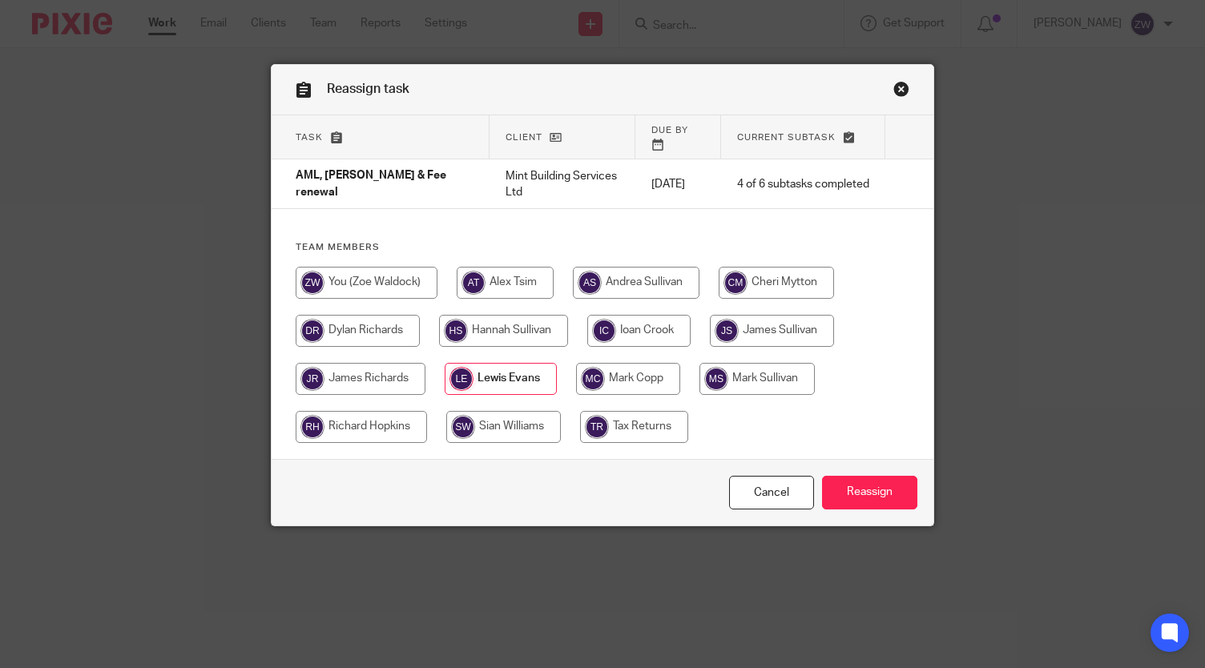
click at [509, 411] on input "radio" at bounding box center [503, 427] width 115 height 32
radio input "true"
click at [855, 476] on input "Reassign" at bounding box center [869, 493] width 95 height 34
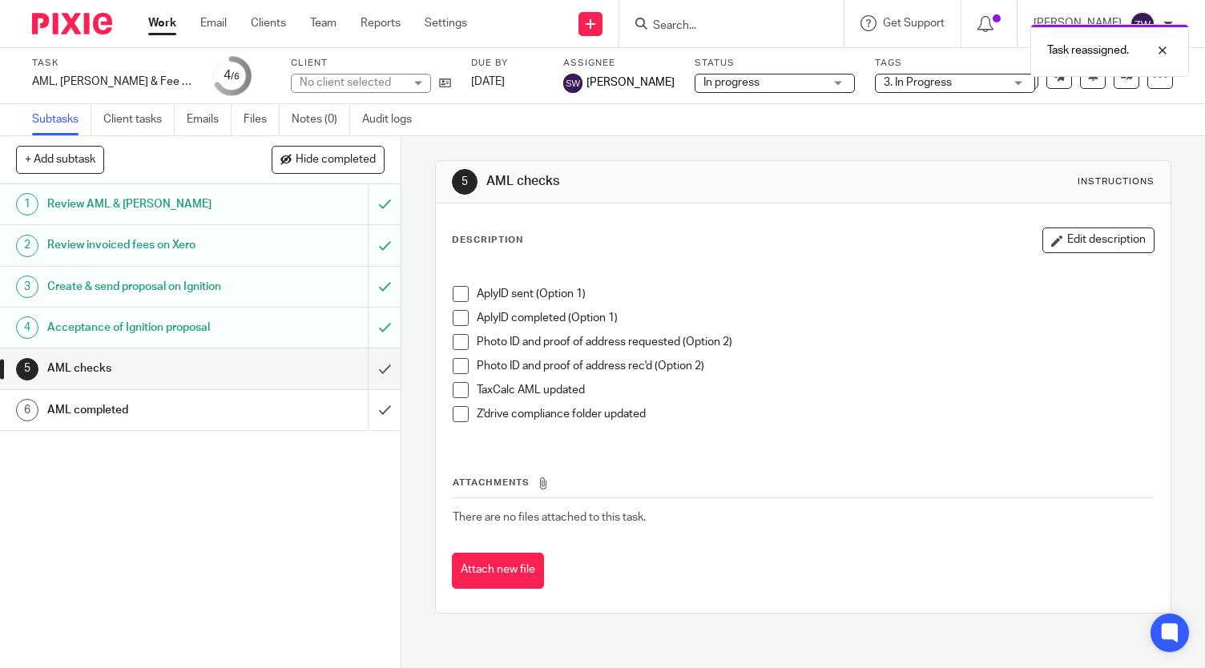
click at [75, 22] on img at bounding box center [72, 24] width 80 height 22
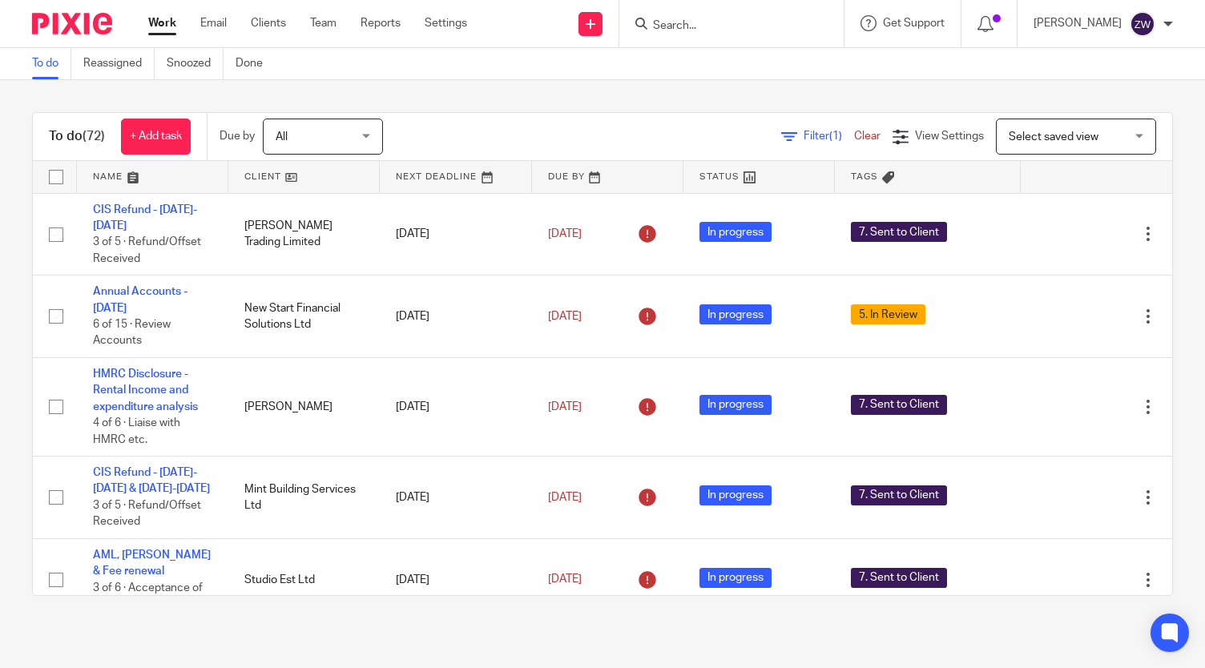
click at [332, 25] on link "Team" at bounding box center [323, 23] width 26 height 16
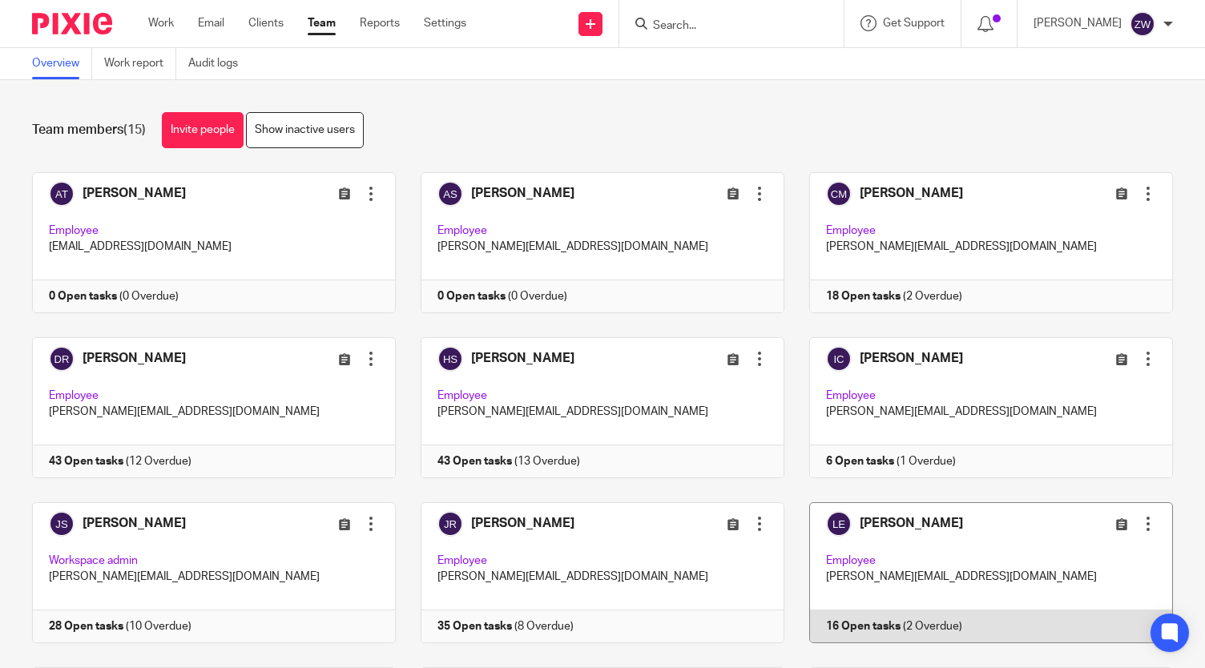
click at [881, 522] on link at bounding box center [978, 572] width 389 height 141
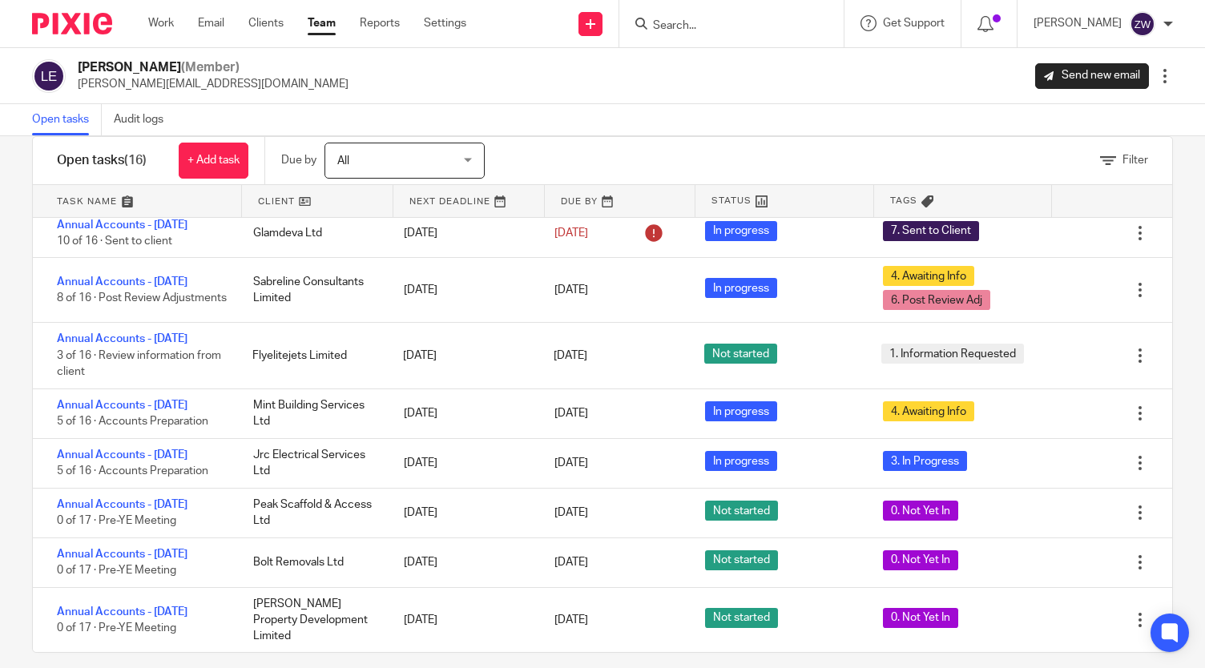
scroll to position [48, 0]
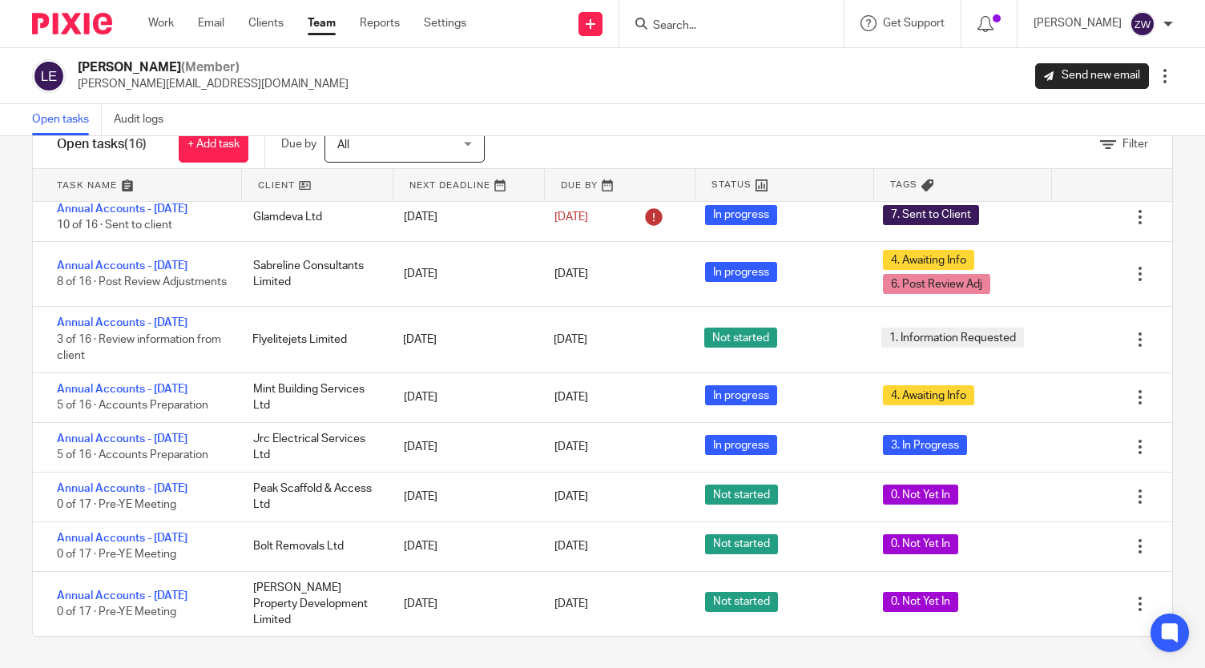
click at [317, 17] on link "Team" at bounding box center [322, 23] width 28 height 16
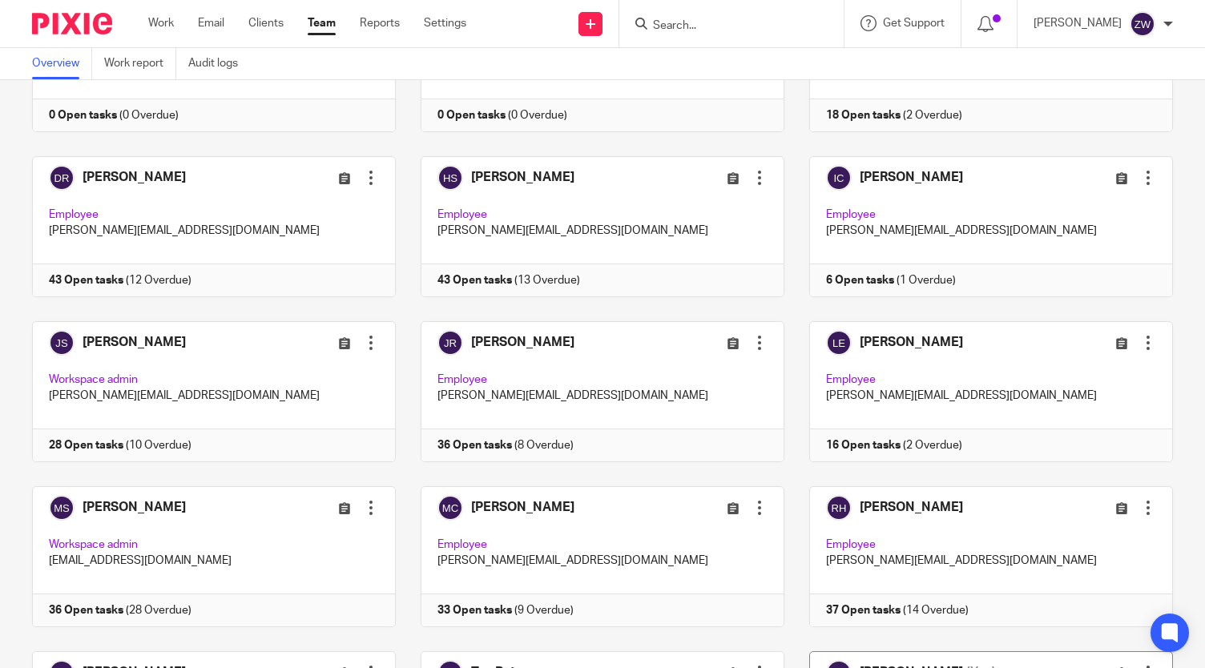
scroll to position [165, 0]
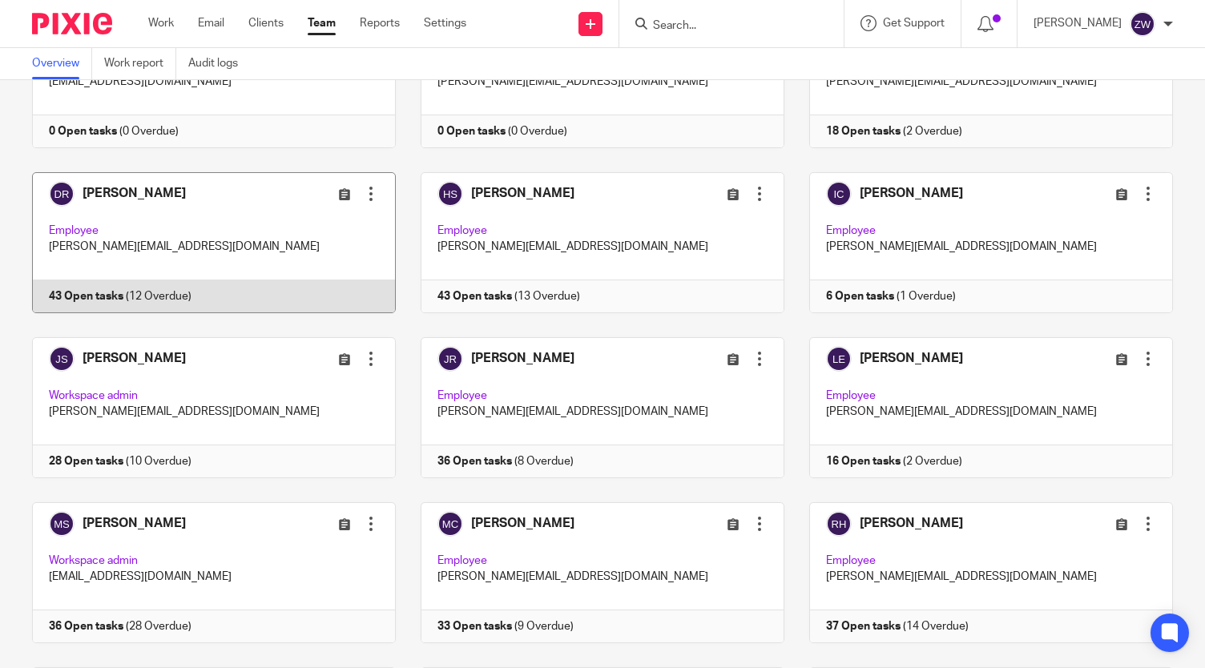
click at [123, 191] on link at bounding box center [201, 242] width 389 height 141
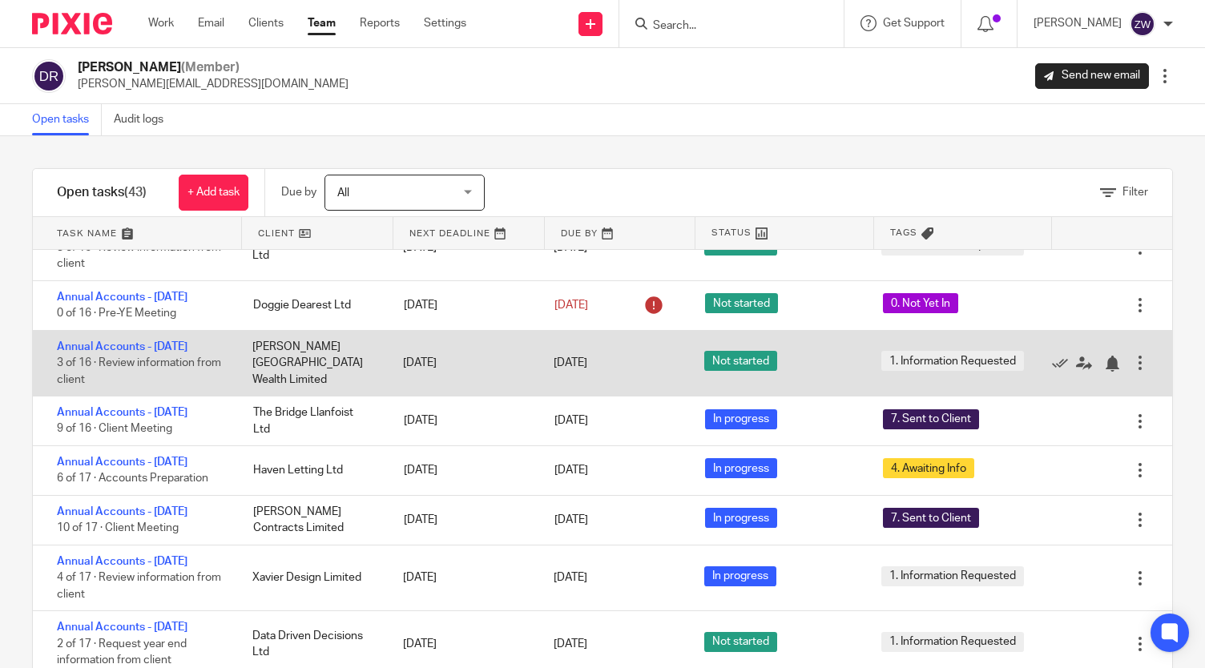
scroll to position [1636, 0]
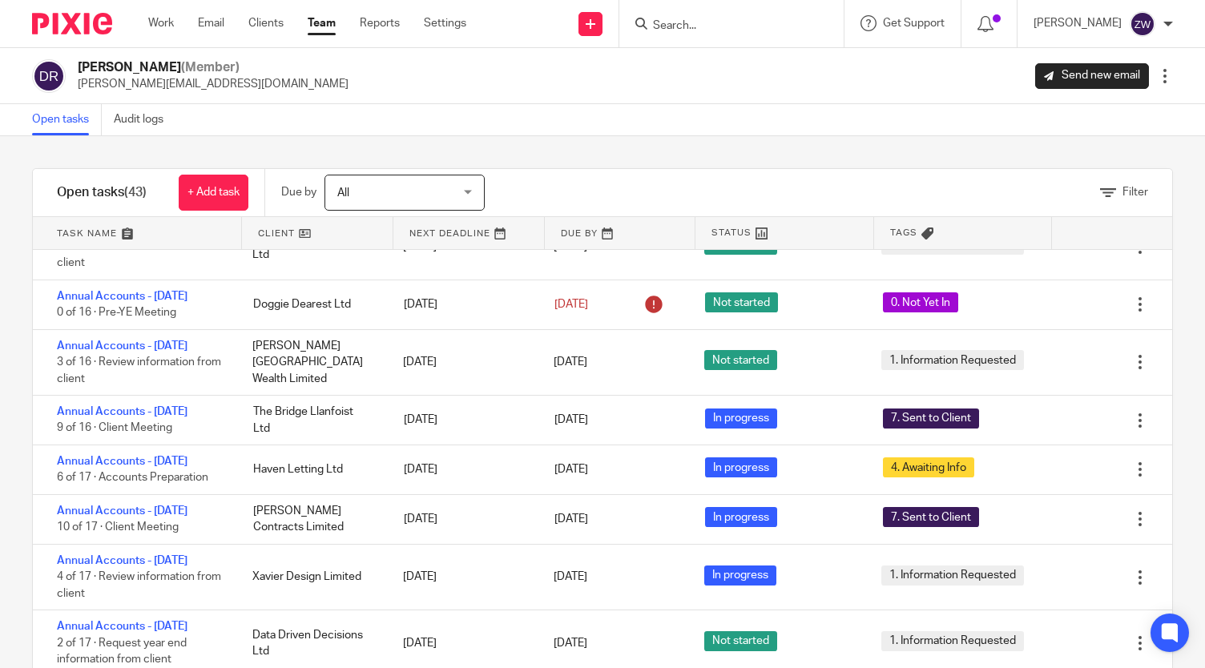
click at [321, 24] on link "Team" at bounding box center [322, 23] width 28 height 16
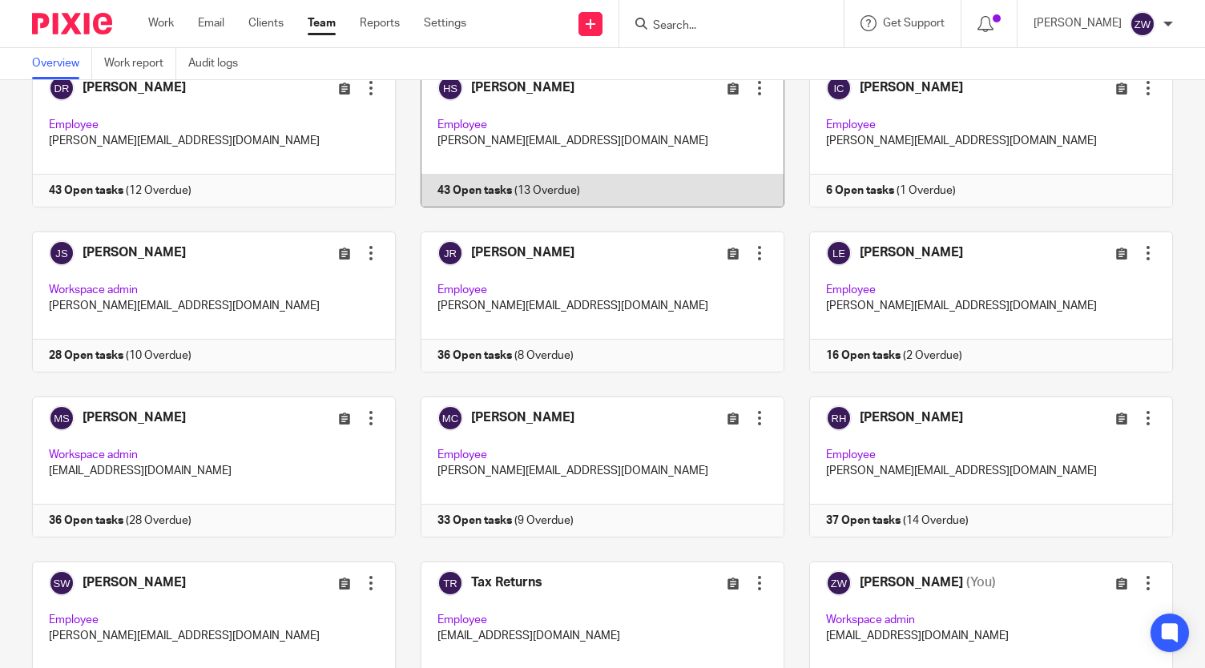
scroll to position [357, 0]
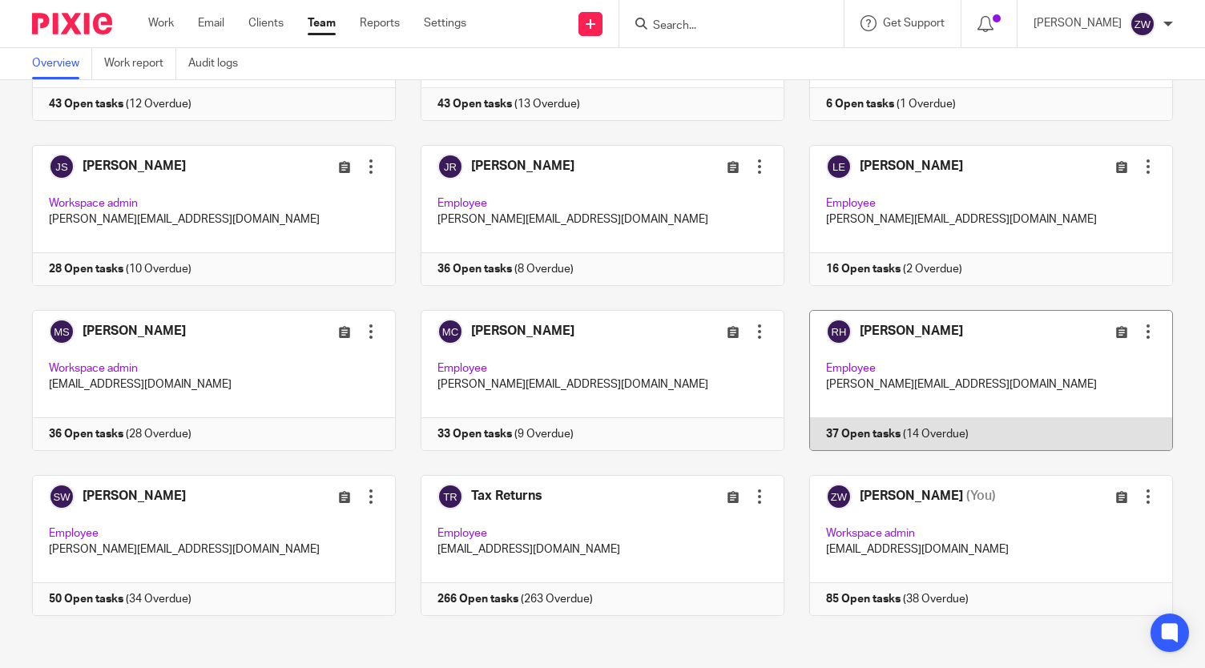
click at [889, 325] on link at bounding box center [978, 380] width 389 height 141
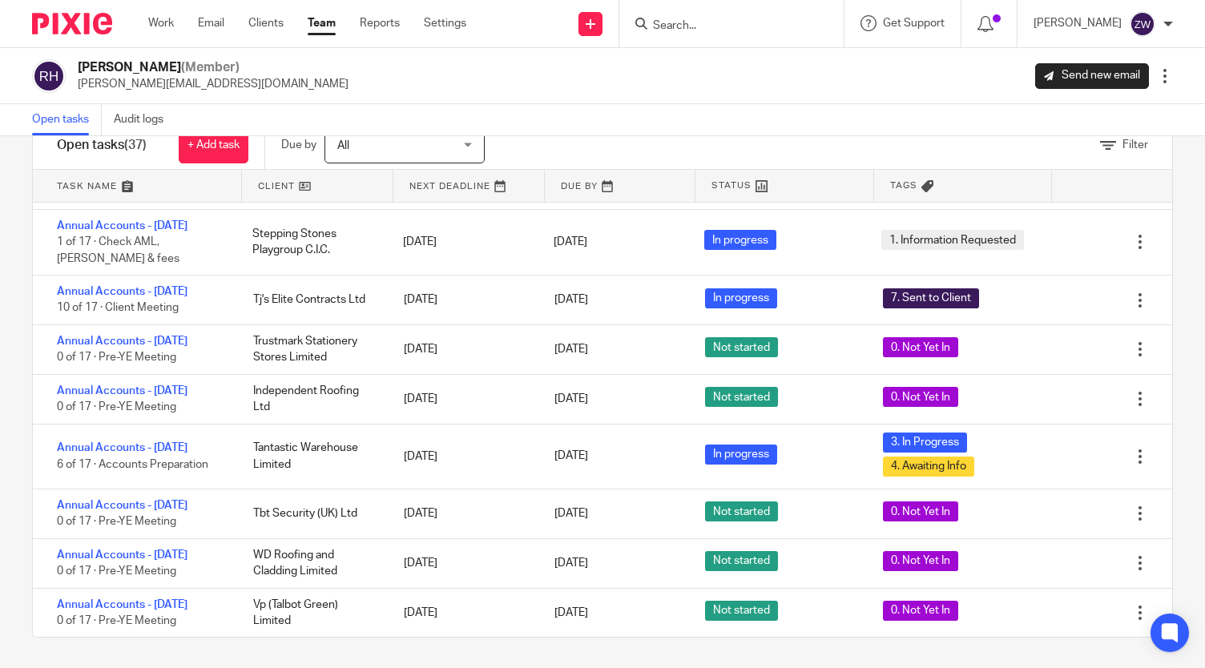
scroll to position [48, 0]
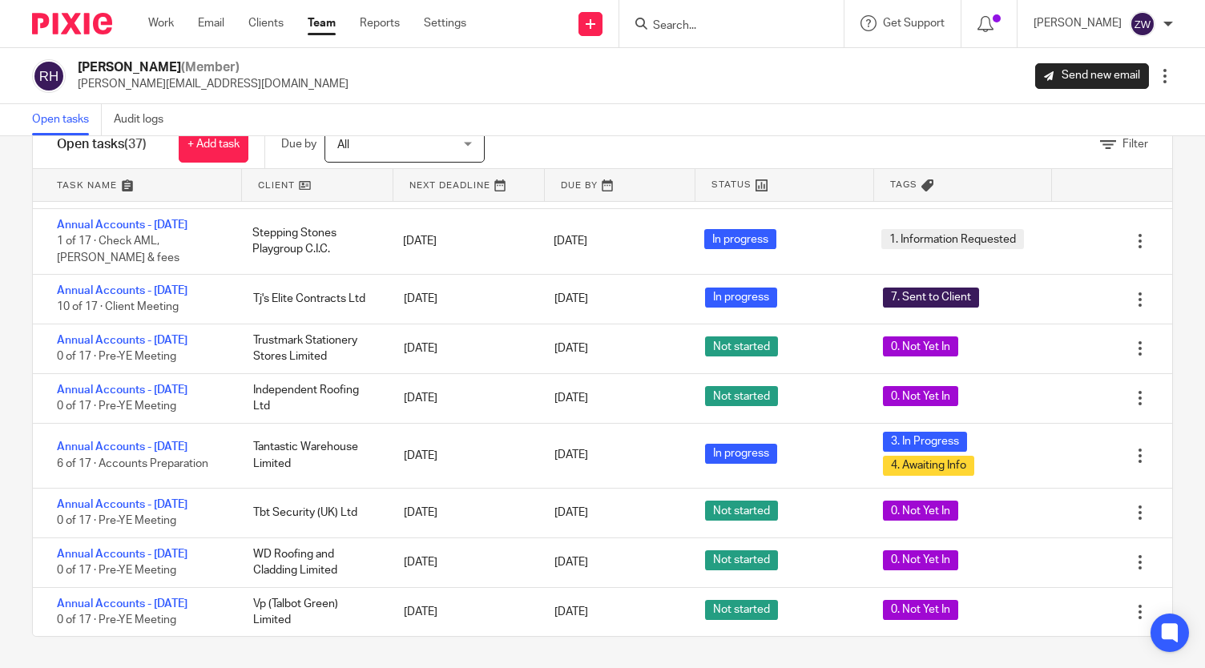
click at [326, 16] on link "Team" at bounding box center [322, 23] width 28 height 16
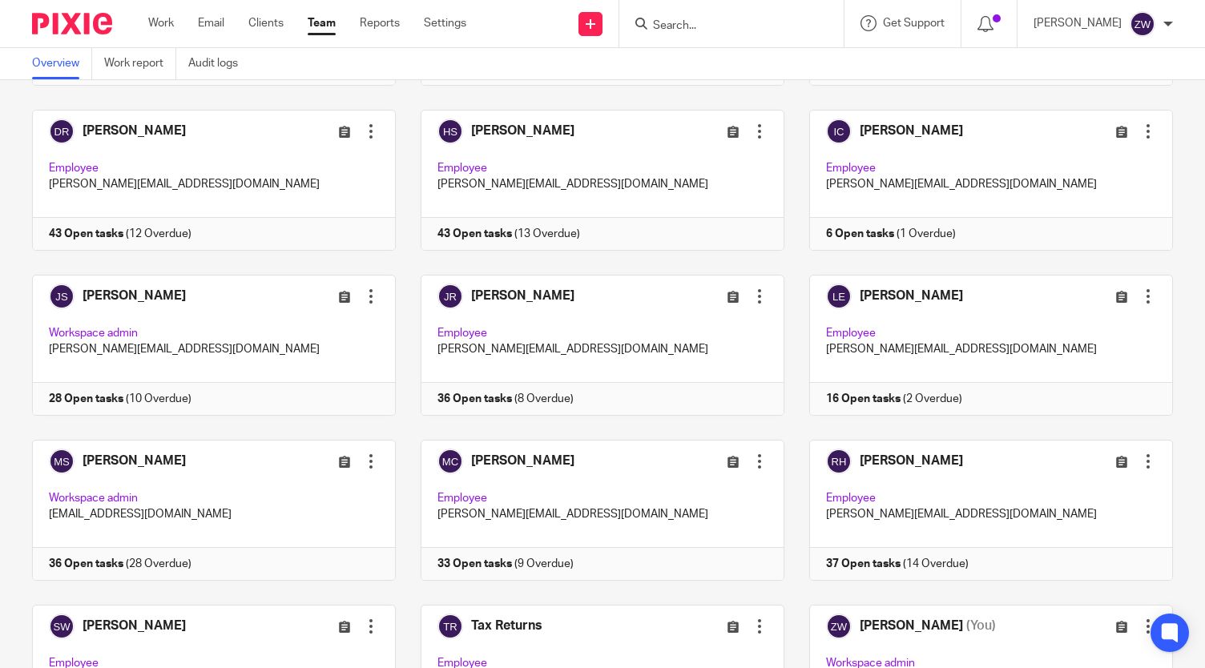
scroll to position [234, 0]
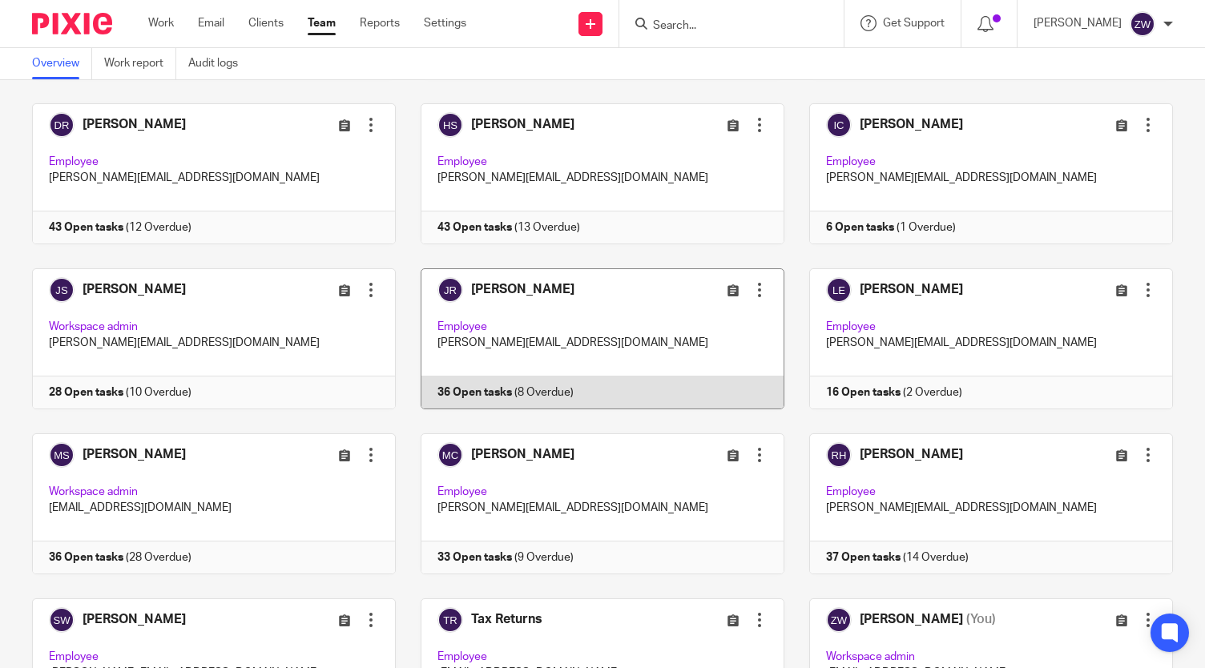
click at [556, 286] on link at bounding box center [590, 338] width 389 height 141
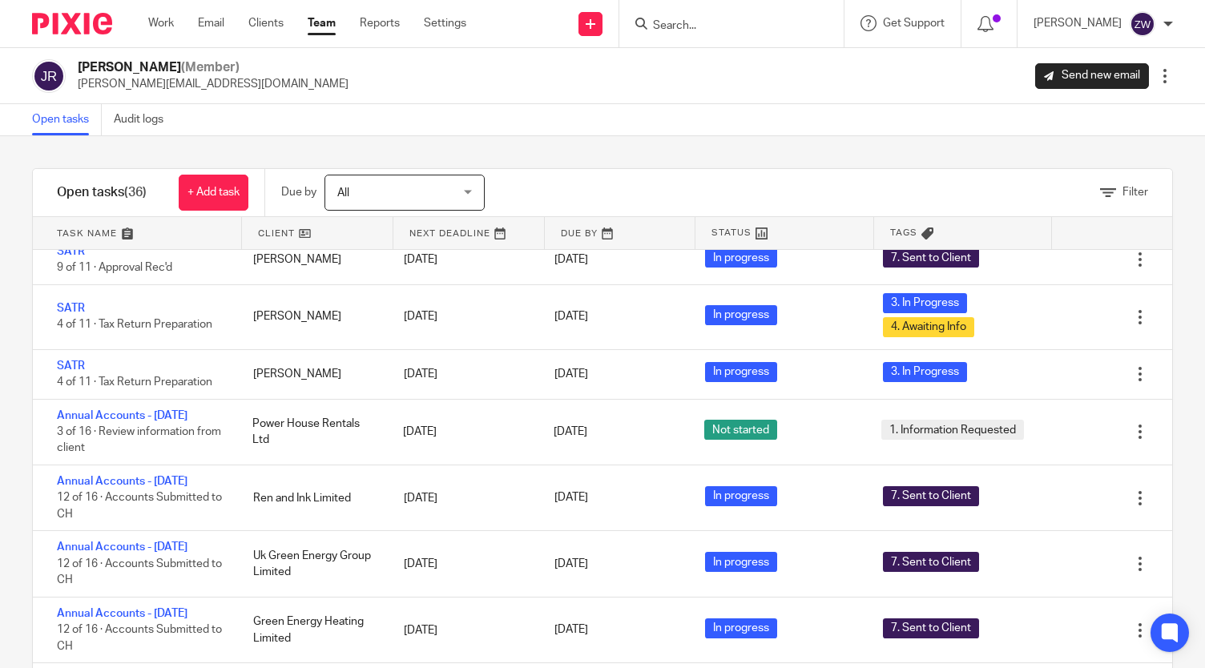
scroll to position [1676, 0]
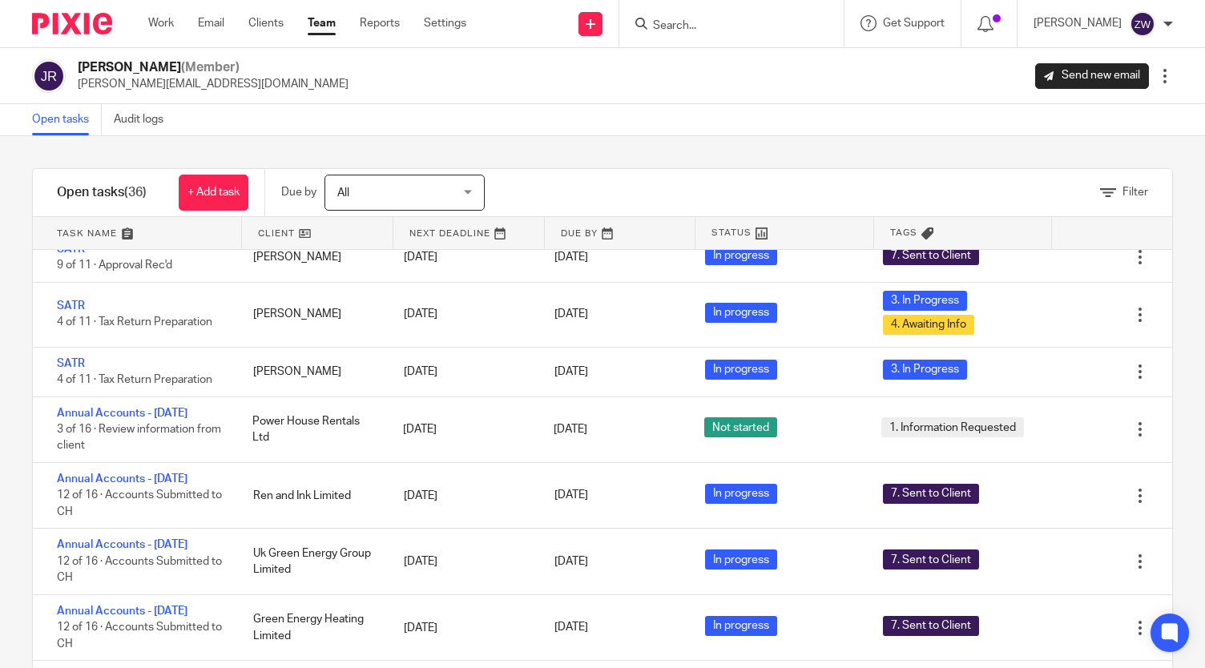
click at [346, 397] on div "Annual Accounts - May 2025 3 of 16 · Review information from client Power House…" at bounding box center [602, 430] width 1139 height 66
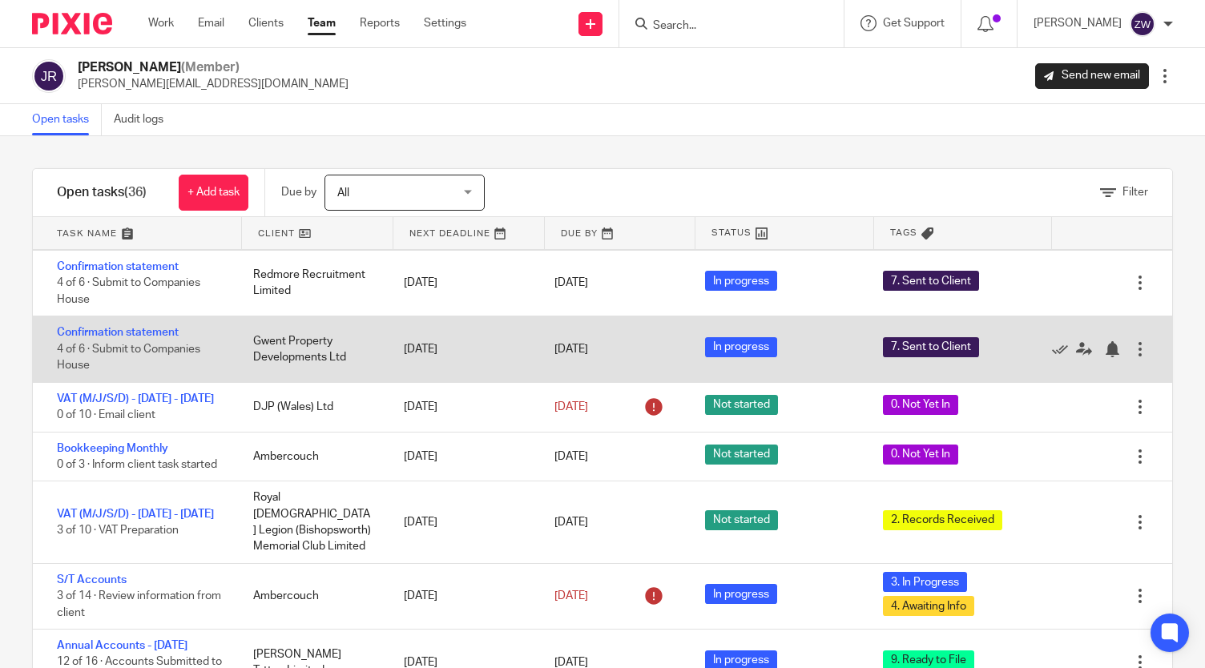
scroll to position [213, 0]
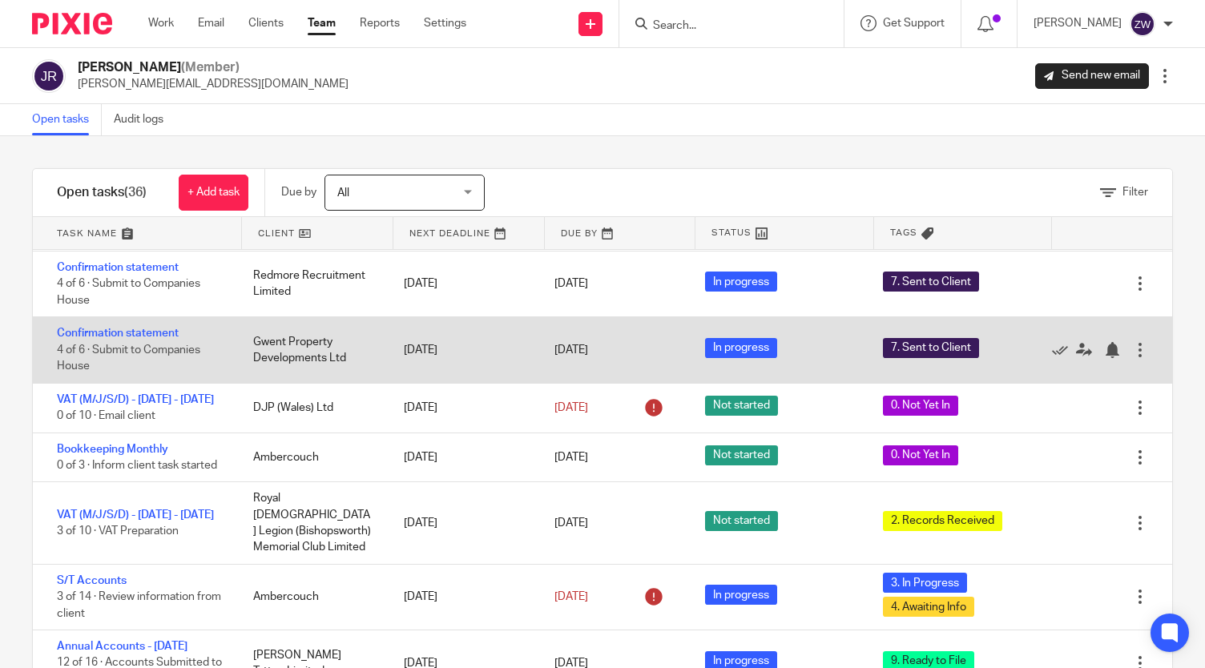
click at [346, 384] on div "VAT (M/J/S/D) - July - September, 2025 0 of 10 · Email client DJP (Wales) Ltd 5…" at bounding box center [602, 409] width 1139 height 50
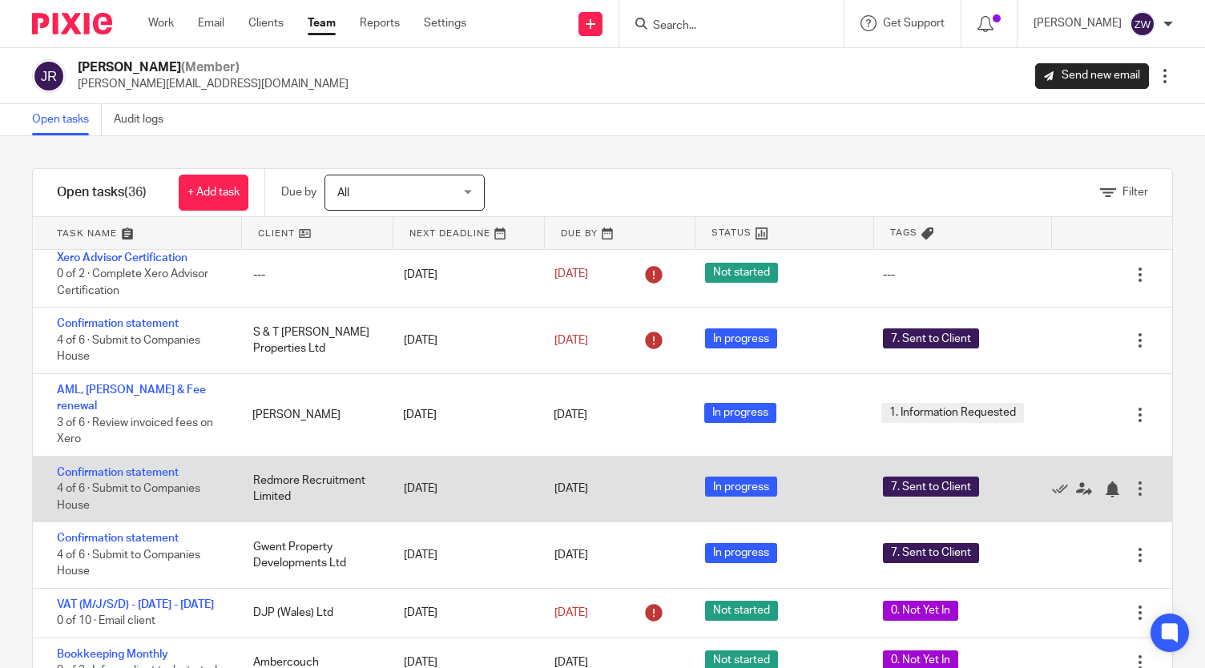
scroll to position [0, 0]
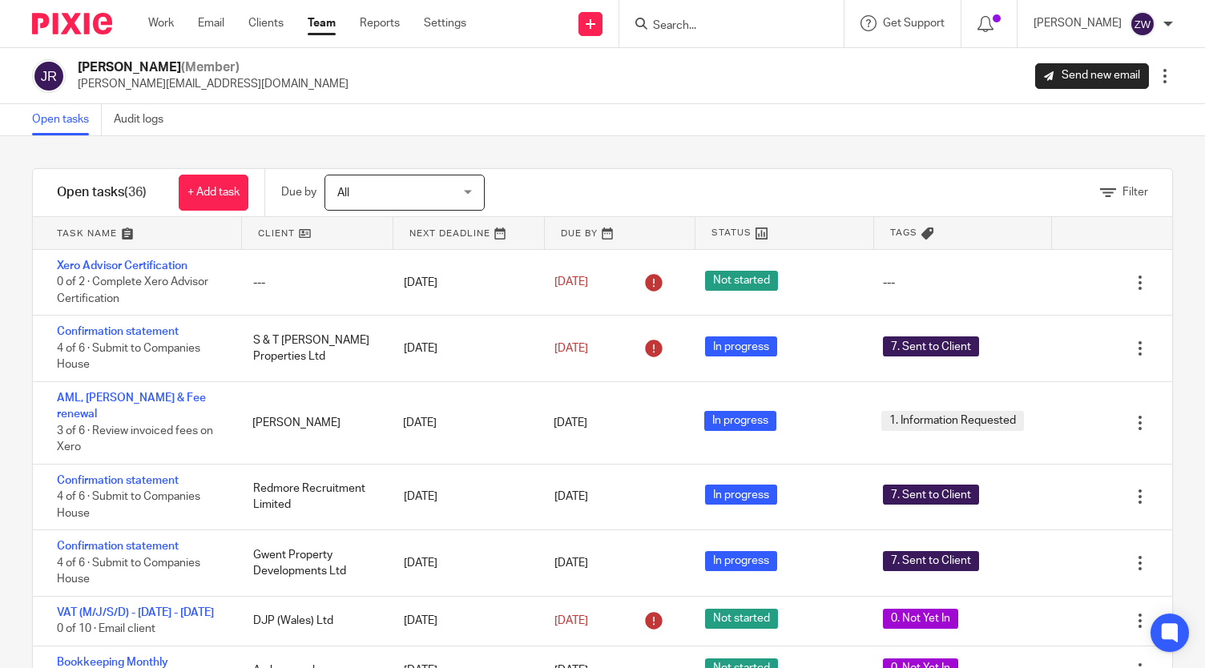
click at [317, 31] on link "Team" at bounding box center [322, 23] width 28 height 16
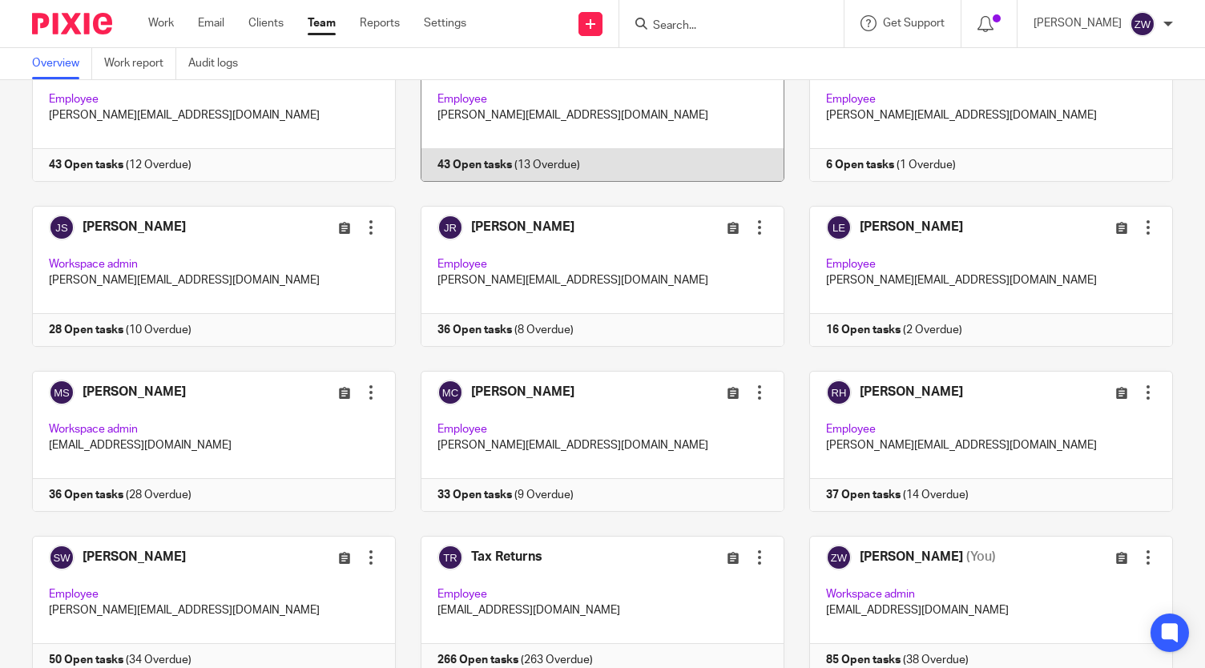
scroll to position [357, 0]
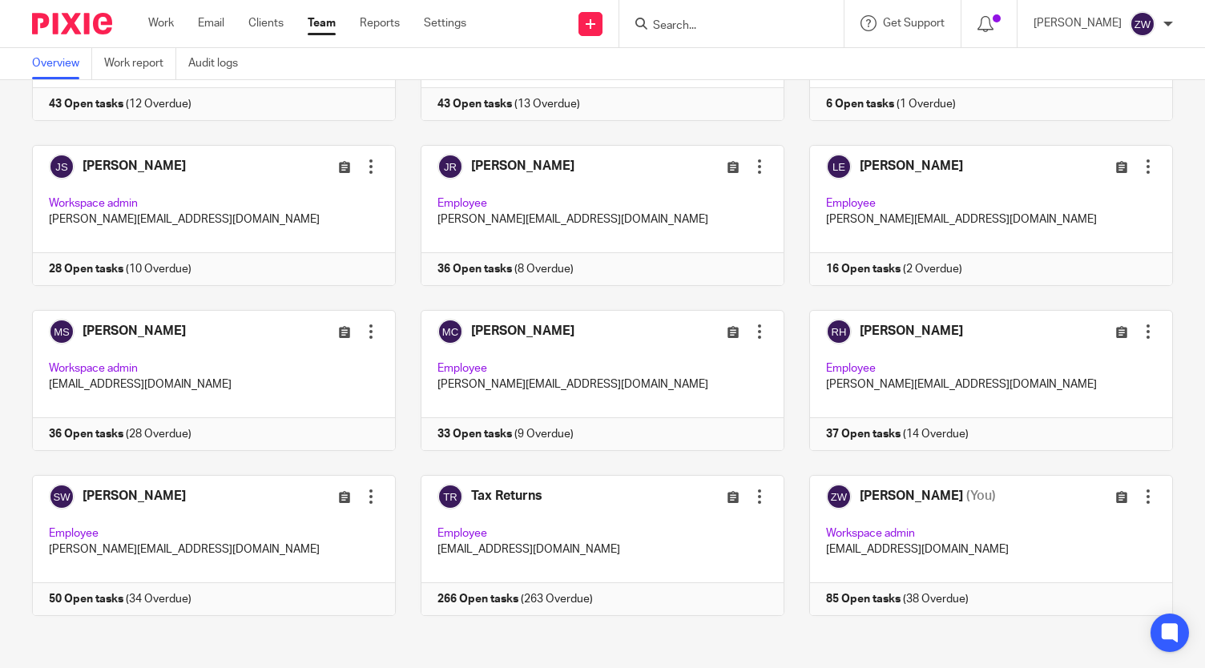
click at [66, 24] on img at bounding box center [72, 24] width 80 height 22
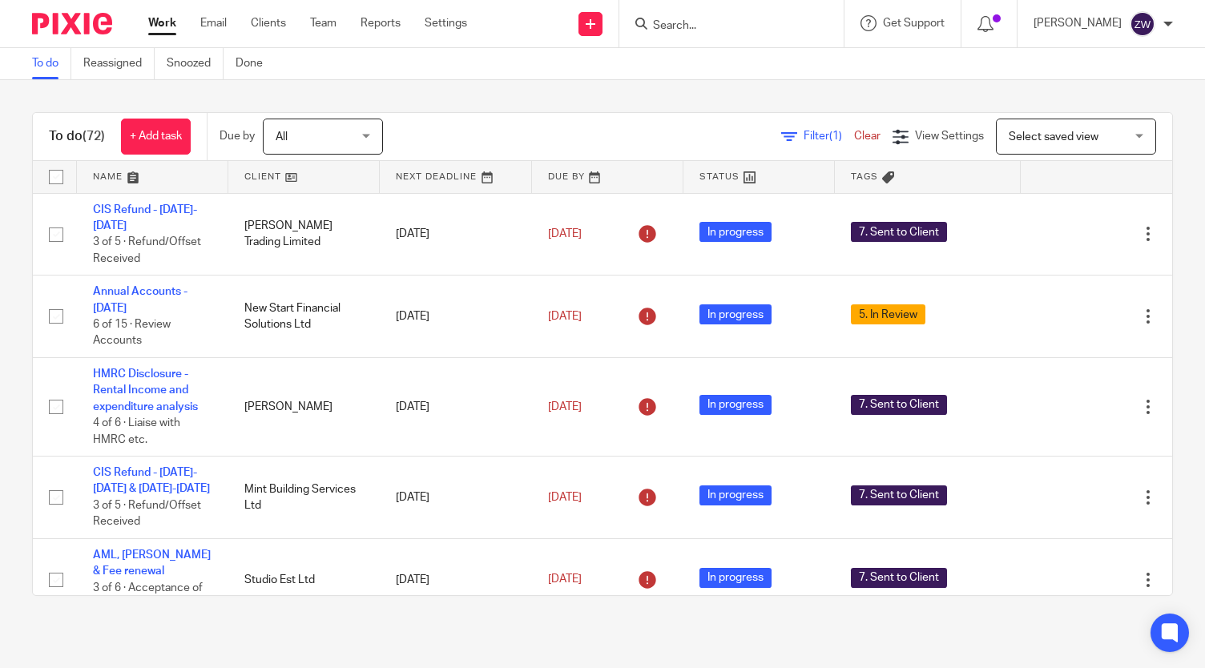
scroll to position [4167, 0]
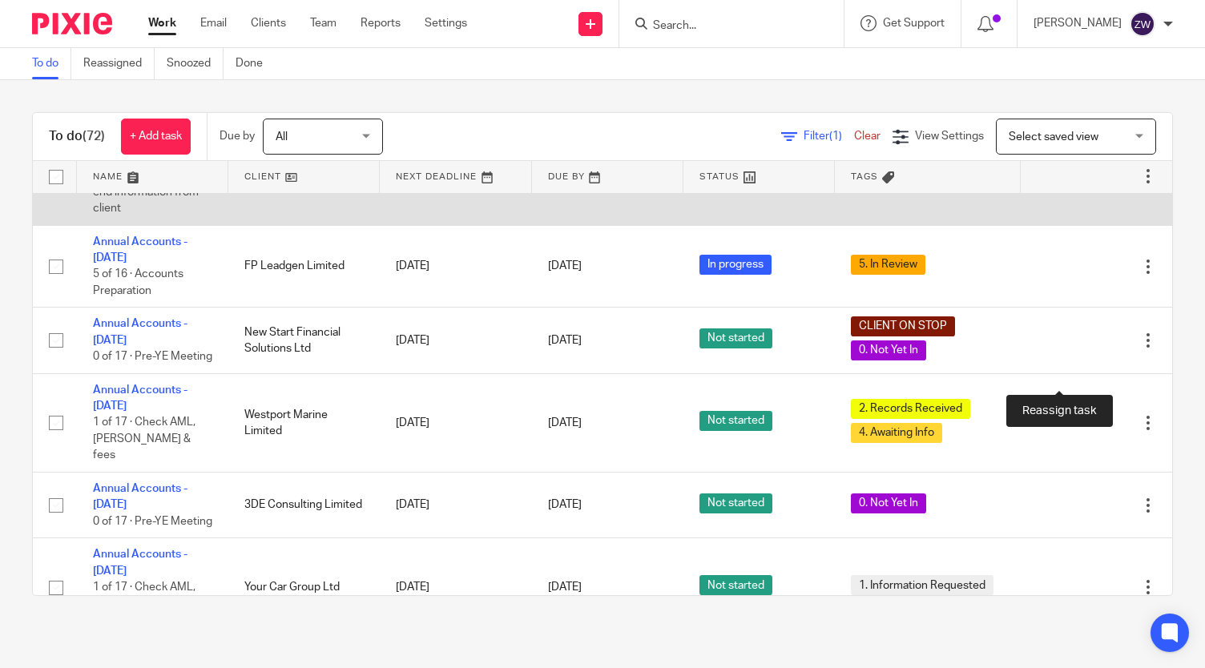
click at [1084, 184] on icon at bounding box center [1092, 176] width 16 height 16
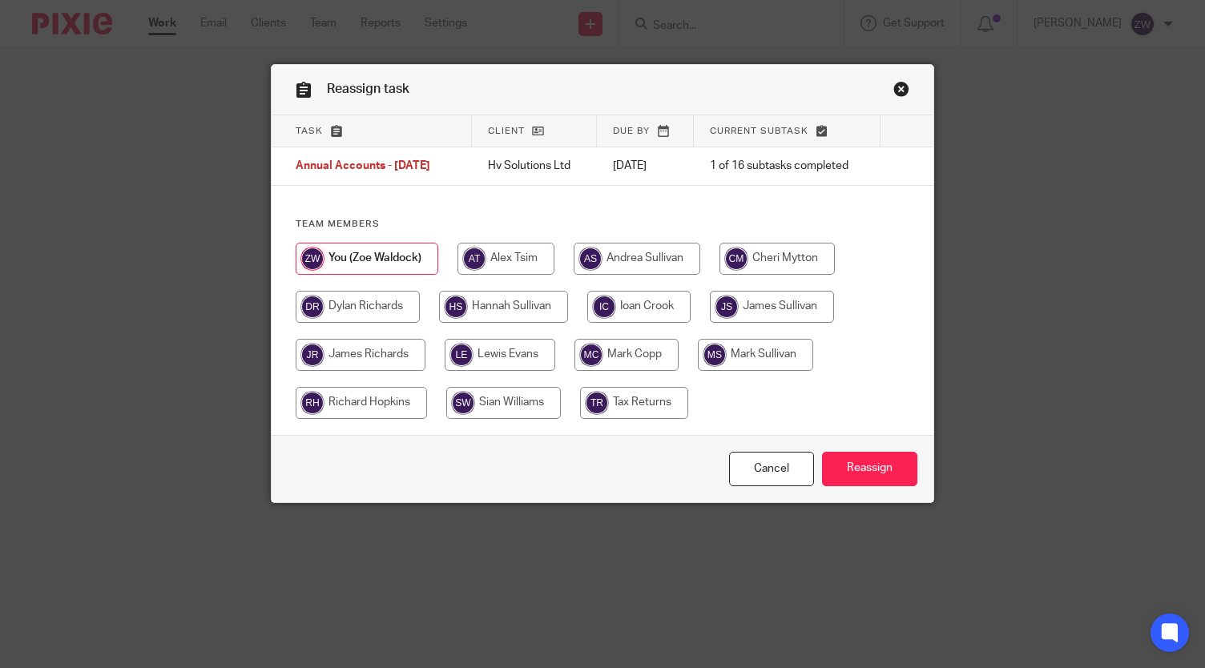
click at [598, 357] on input "radio" at bounding box center [627, 355] width 104 height 32
radio input "true"
click at [849, 457] on input "Reassign" at bounding box center [869, 469] width 95 height 34
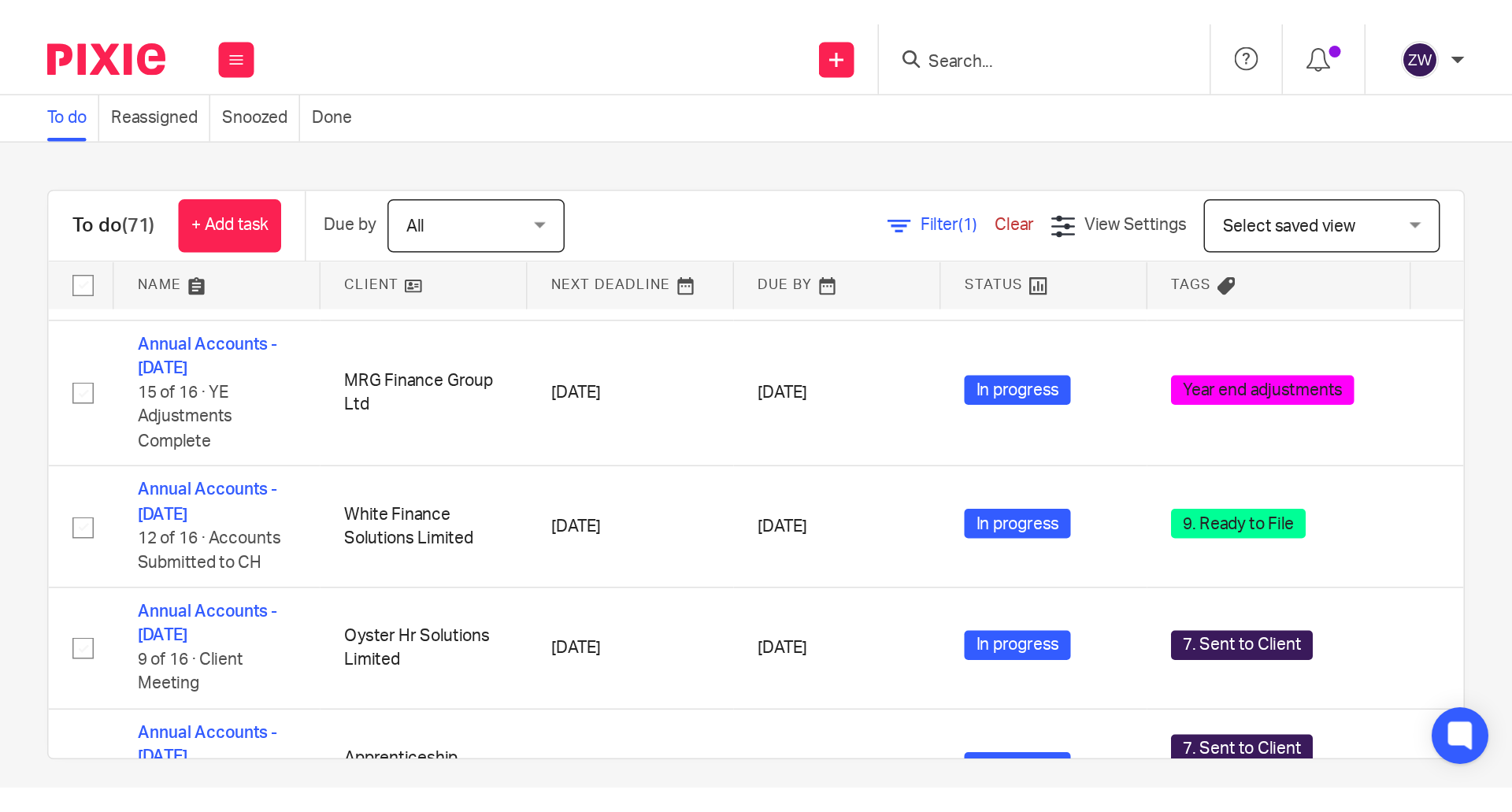
scroll to position [1361, 0]
